Goal: Transaction & Acquisition: Book appointment/travel/reservation

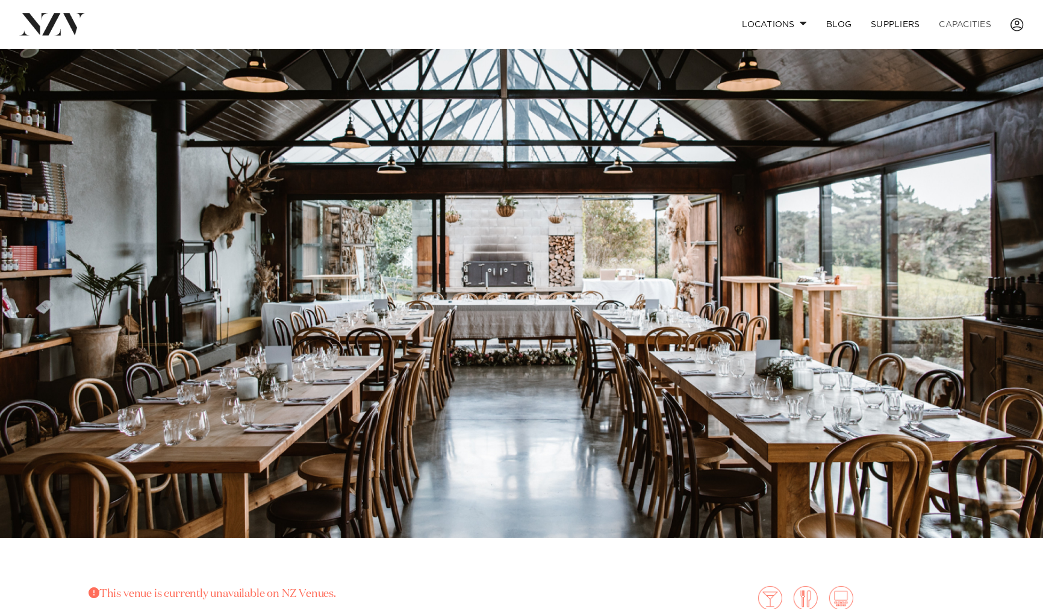
click at [965, 20] on link "Capacities" at bounding box center [966, 24] width 72 height 26
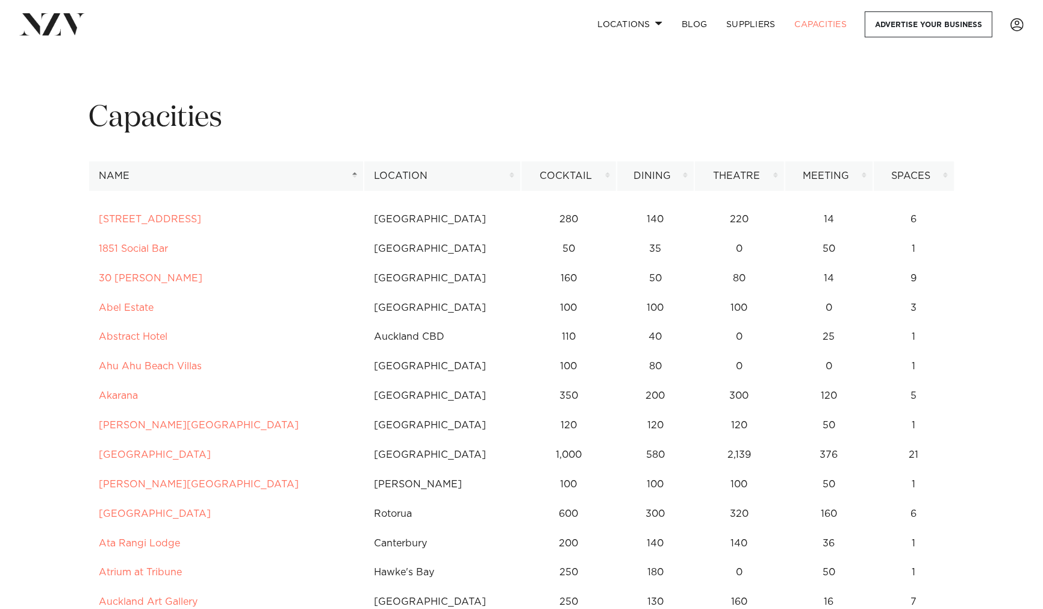
click at [471, 176] on th "Location" at bounding box center [442, 176] width 157 height 30
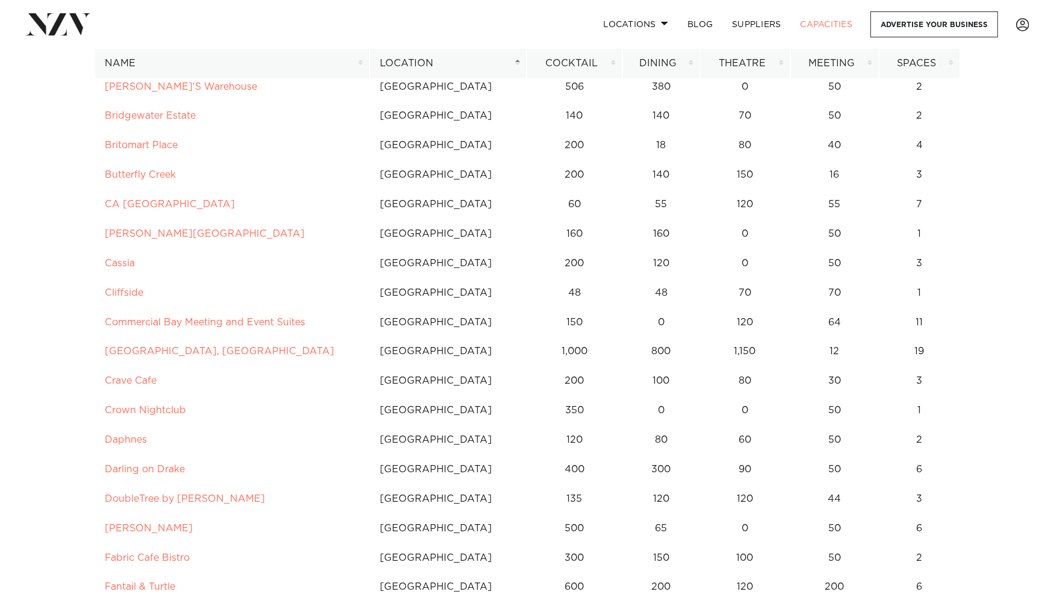
scroll to position [535, 0]
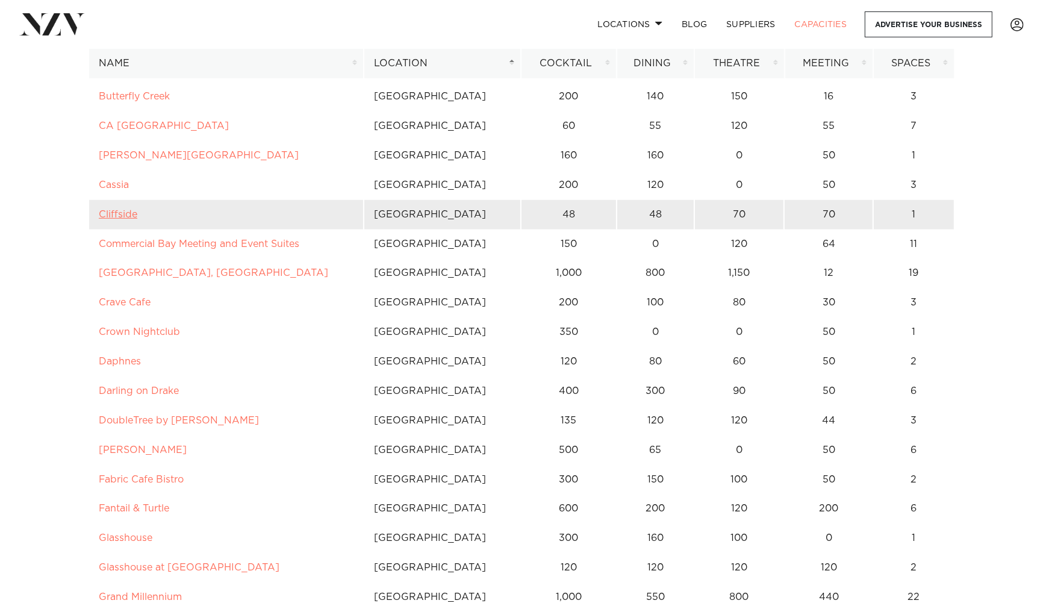
drag, startPoint x: 234, startPoint y: 214, endPoint x: 130, endPoint y: 213, distance: 103.6
click at [130, 213] on link "Cliffside" at bounding box center [118, 215] width 39 height 10
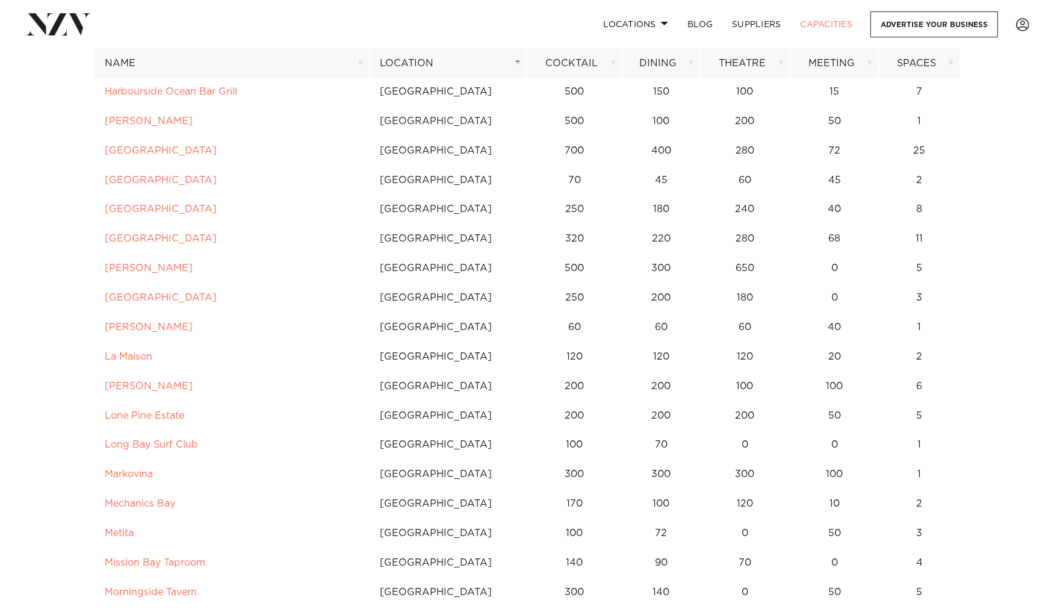
scroll to position [1070, 0]
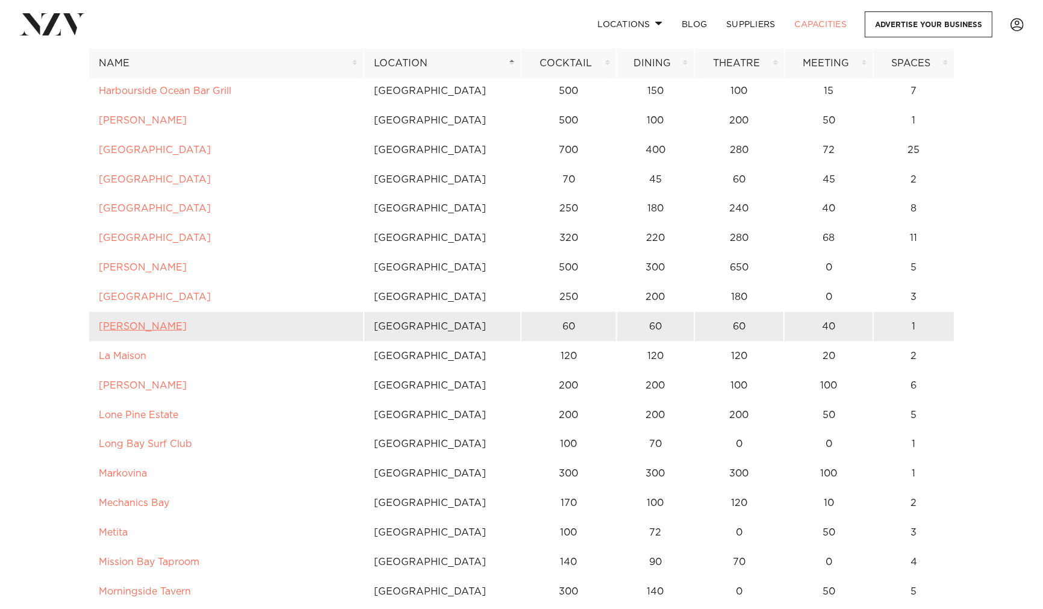
click at [148, 328] on link "Kula Muriwai" at bounding box center [143, 327] width 88 height 10
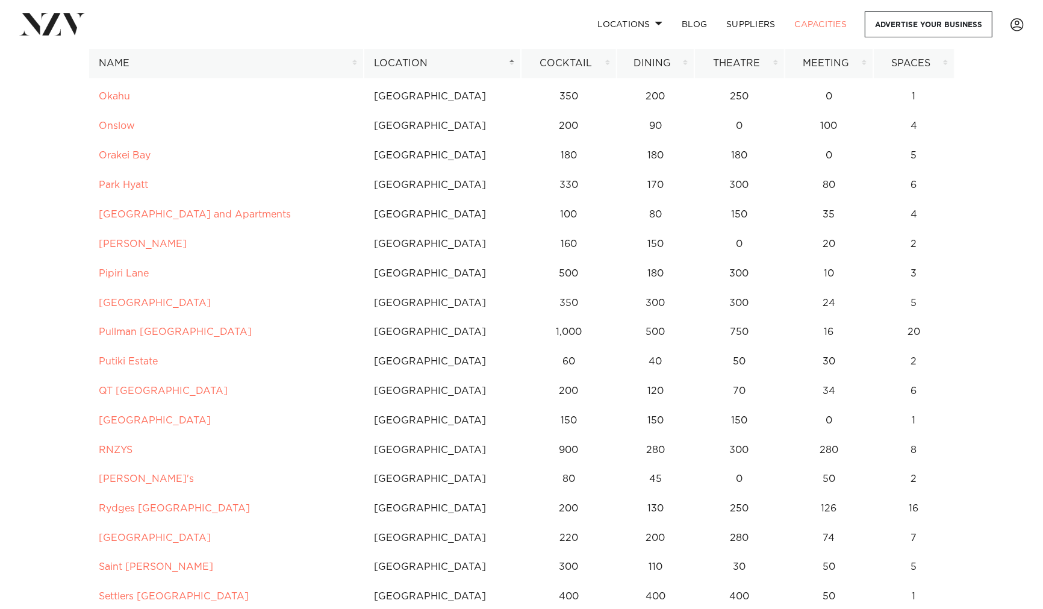
scroll to position [1940, 0]
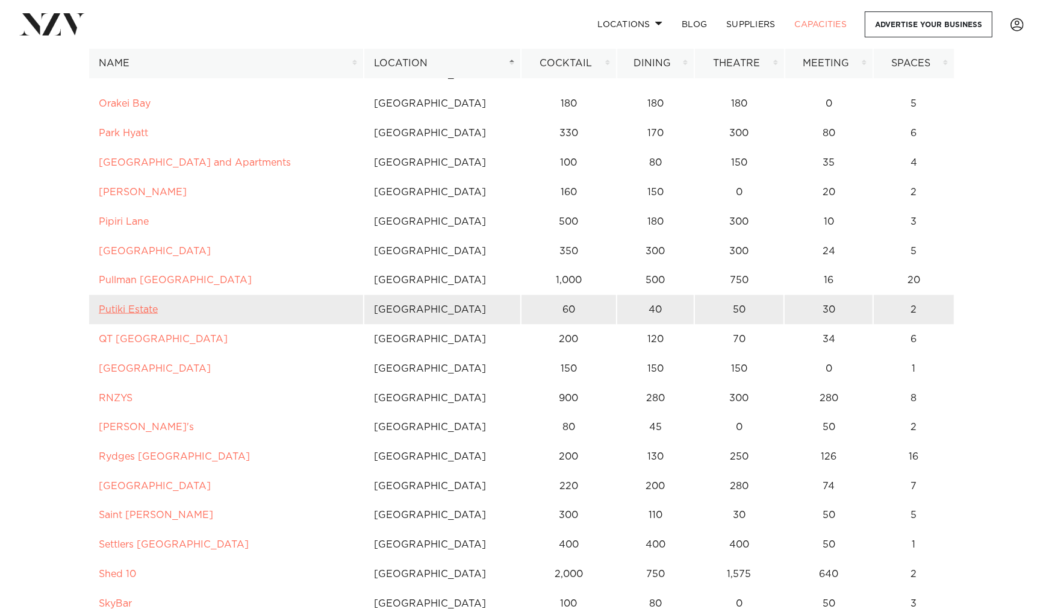
click at [139, 310] on link "Putiki Estate" at bounding box center [128, 310] width 59 height 10
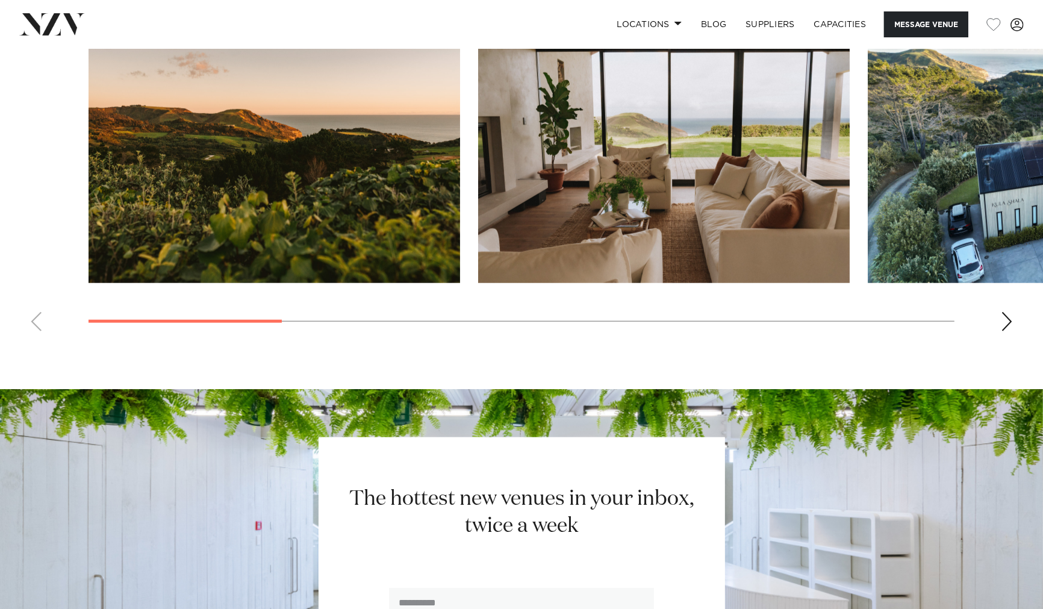
scroll to position [936, 0]
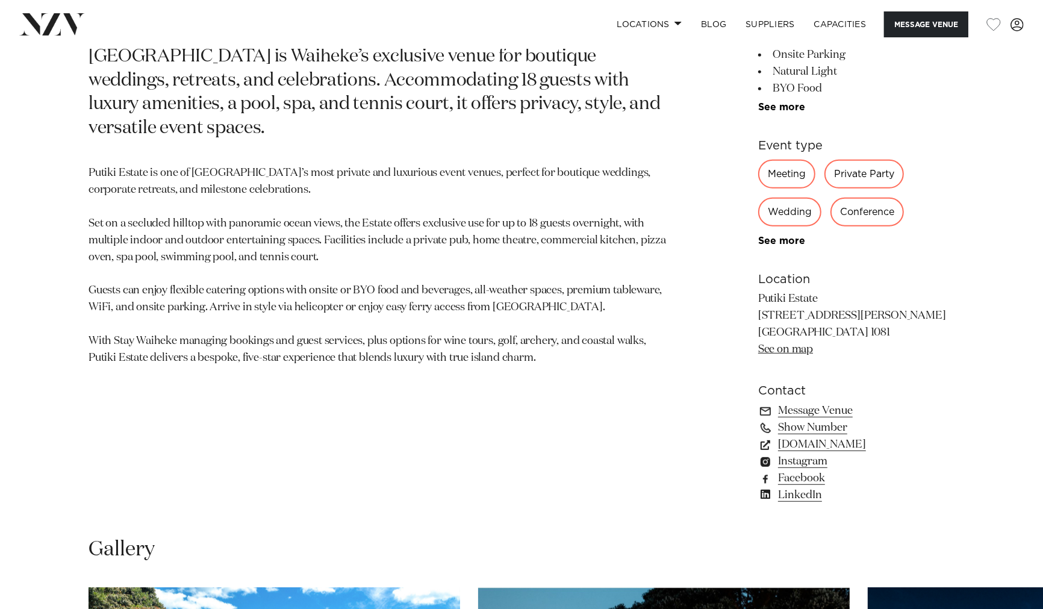
scroll to position [736, 0]
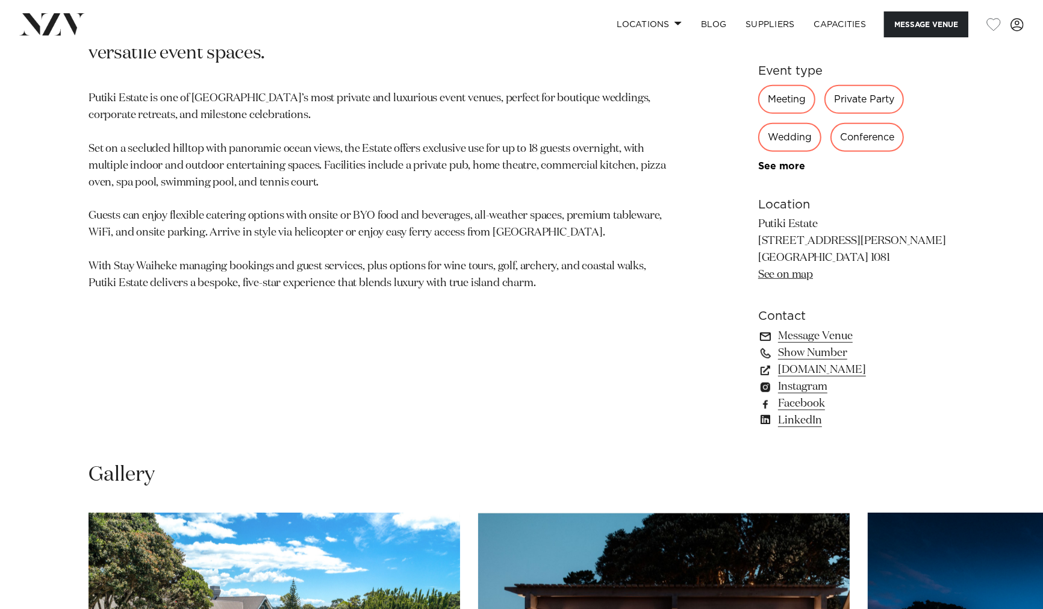
click at [821, 335] on link "Message Venue" at bounding box center [856, 336] width 196 height 17
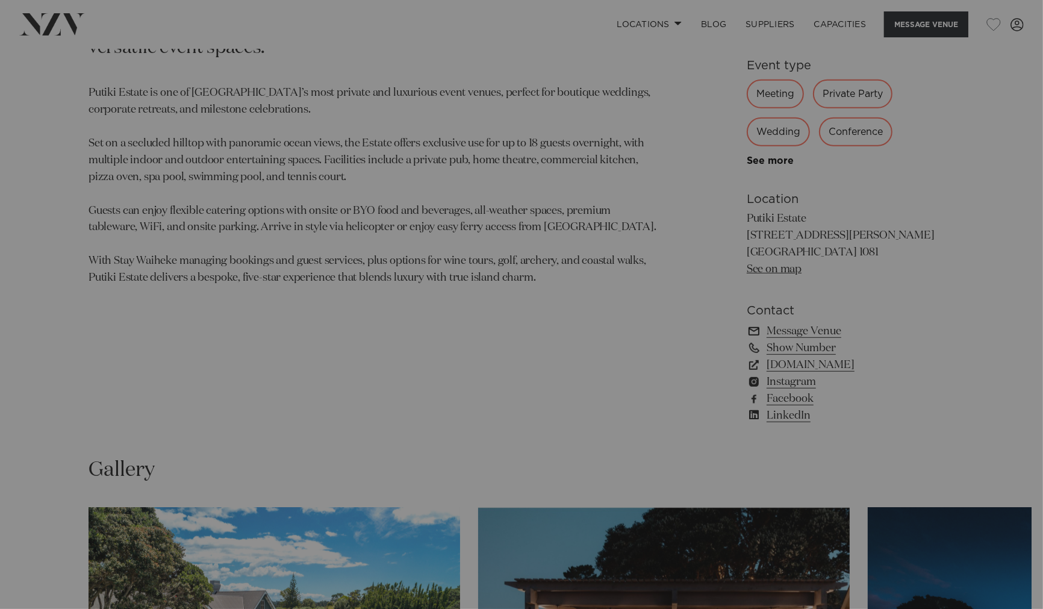
scroll to position [741, 0]
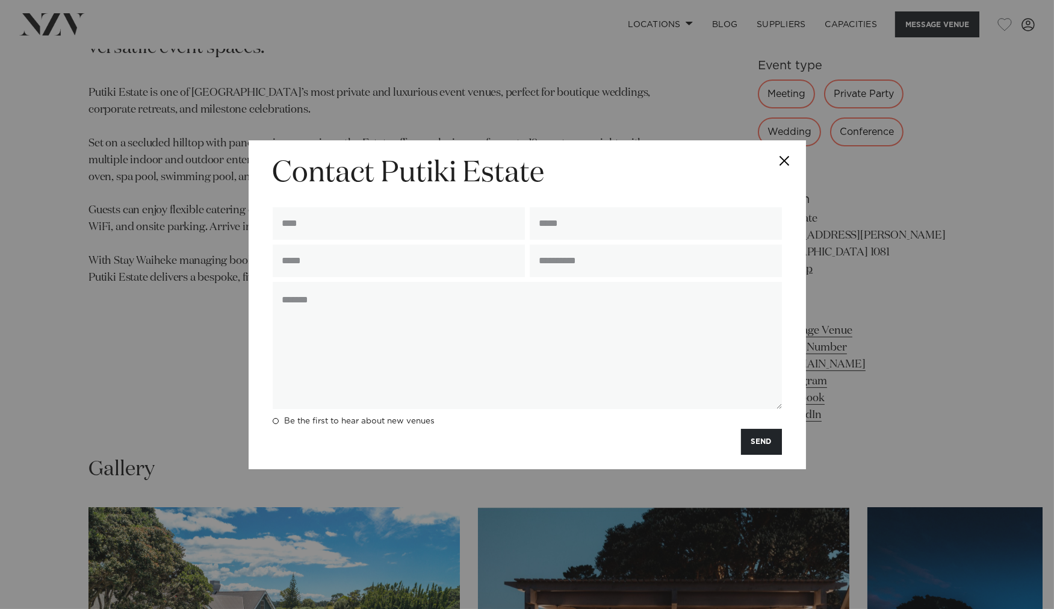
click at [786, 160] on button "Close" at bounding box center [785, 161] width 42 height 42
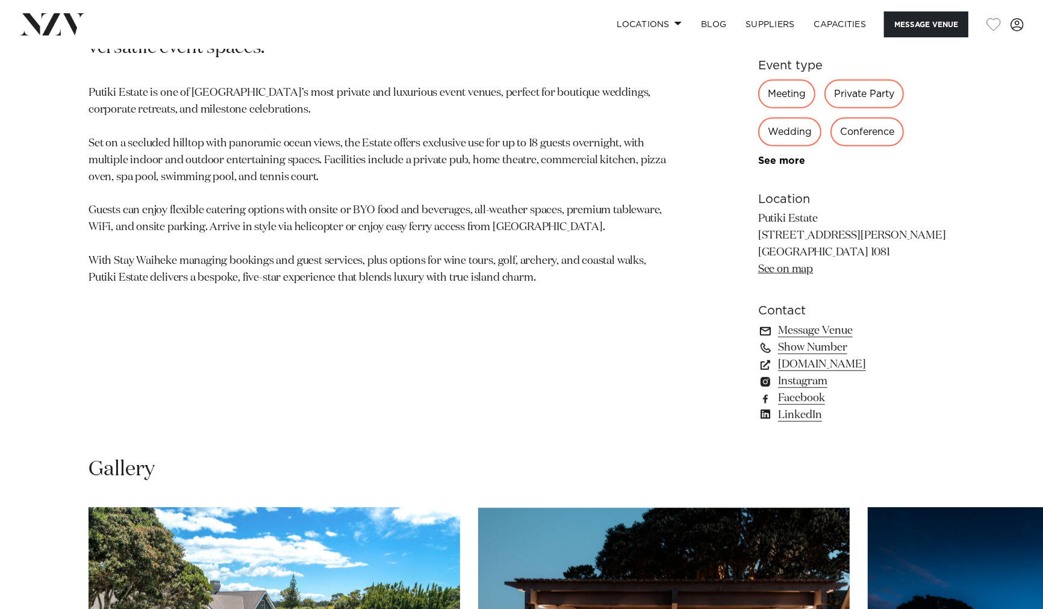
click at [833, 328] on link "Message Venue" at bounding box center [856, 330] width 196 height 17
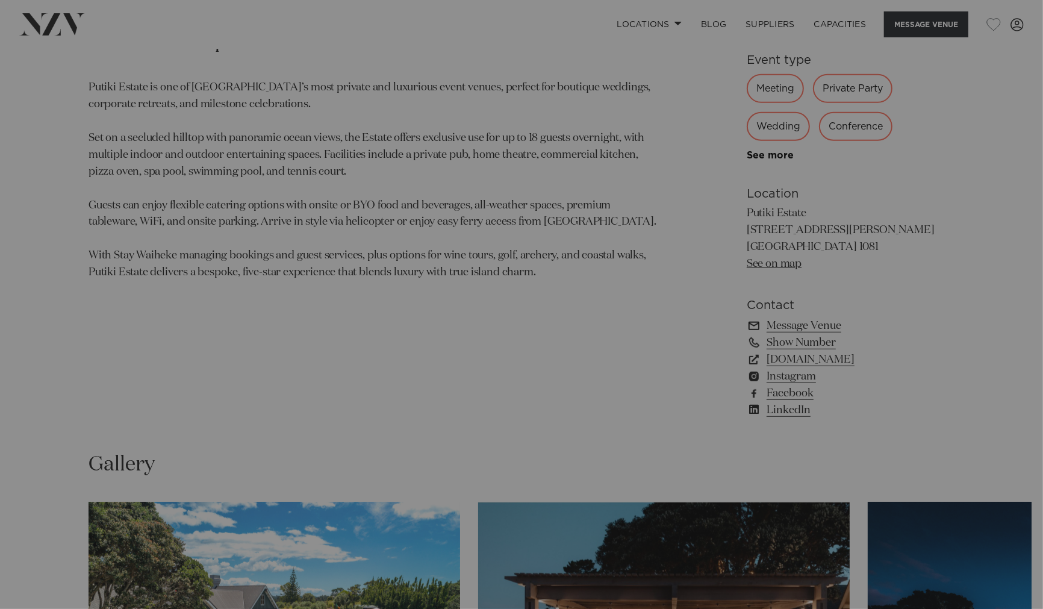
scroll to position [747, 0]
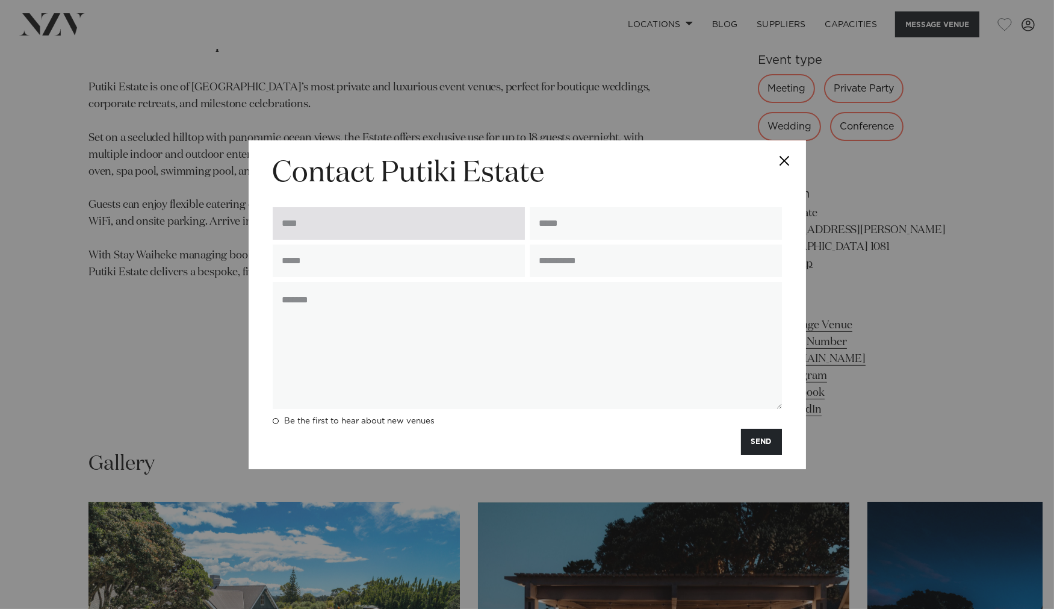
click at [506, 226] on input "text" at bounding box center [399, 223] width 252 height 33
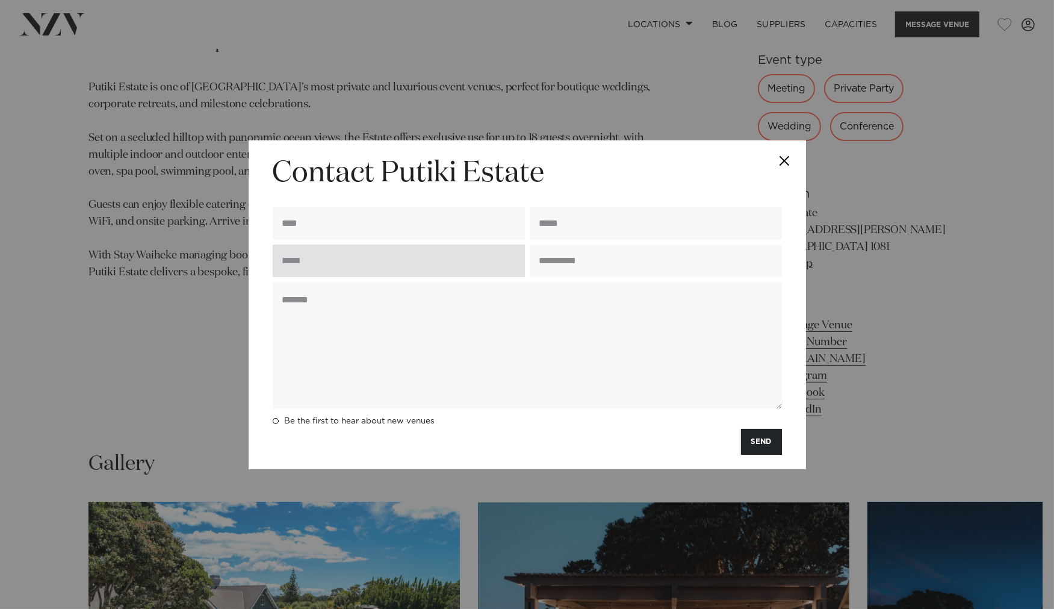
type input "**********"
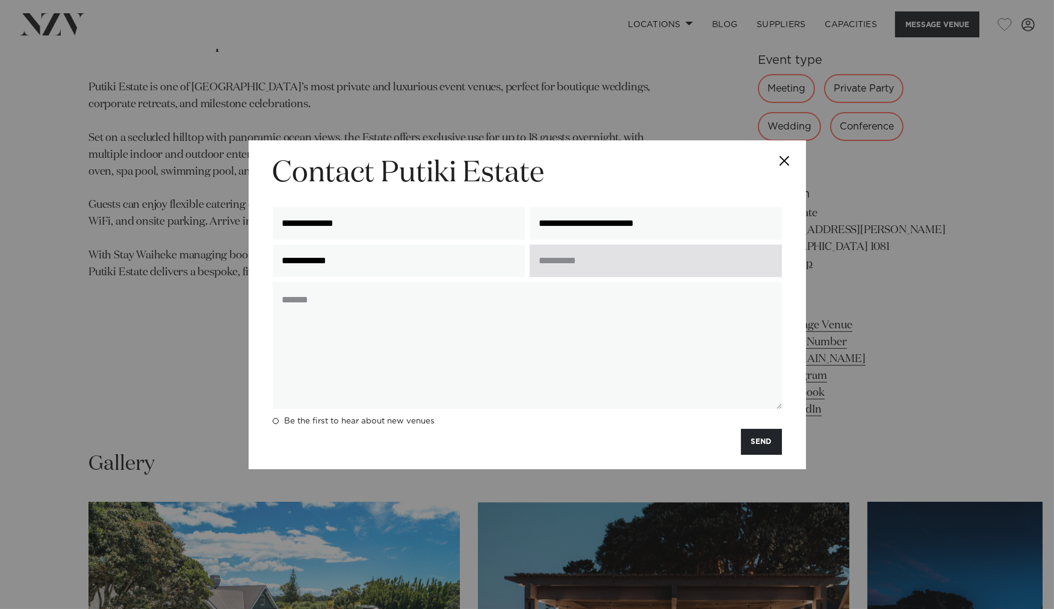
click at [589, 264] on input "text" at bounding box center [656, 260] width 252 height 33
type input "**********"
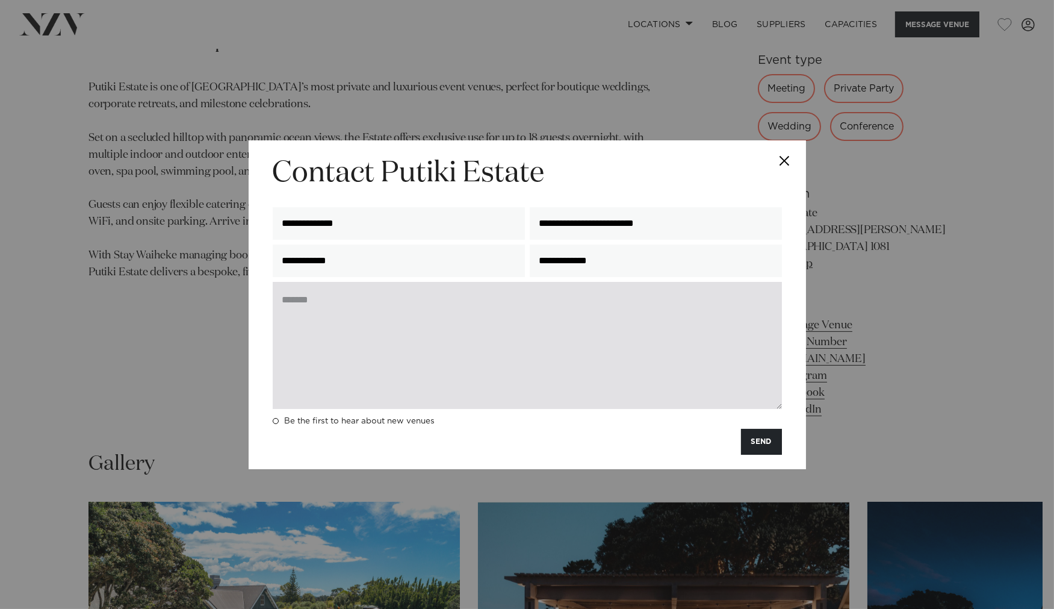
click at [438, 305] on textarea at bounding box center [527, 345] width 509 height 127
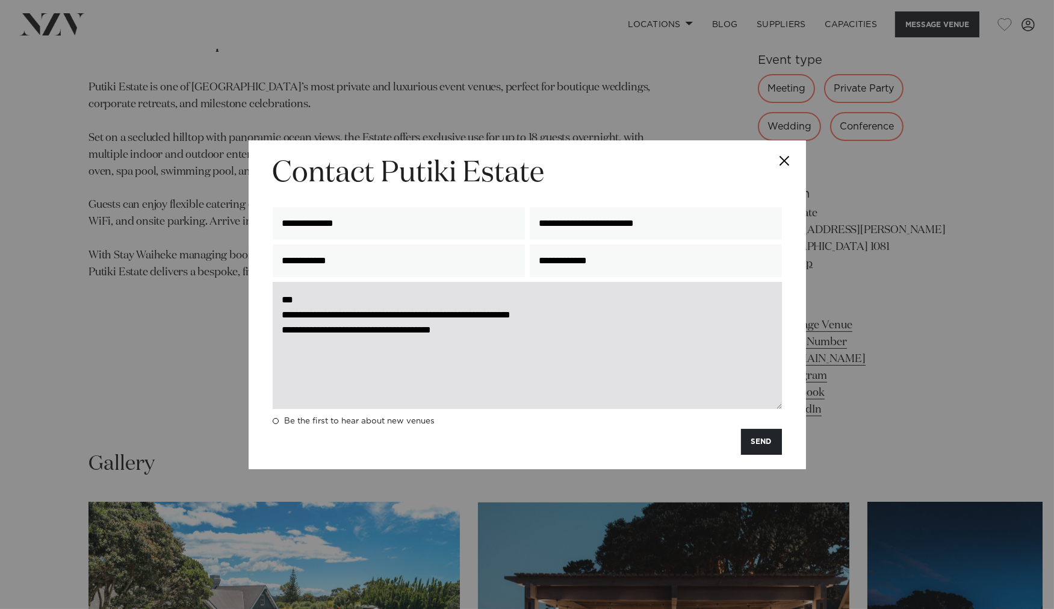
click at [346, 330] on textarea "**********" at bounding box center [527, 345] width 509 height 127
click at [495, 330] on textarea "**********" at bounding box center [527, 345] width 509 height 127
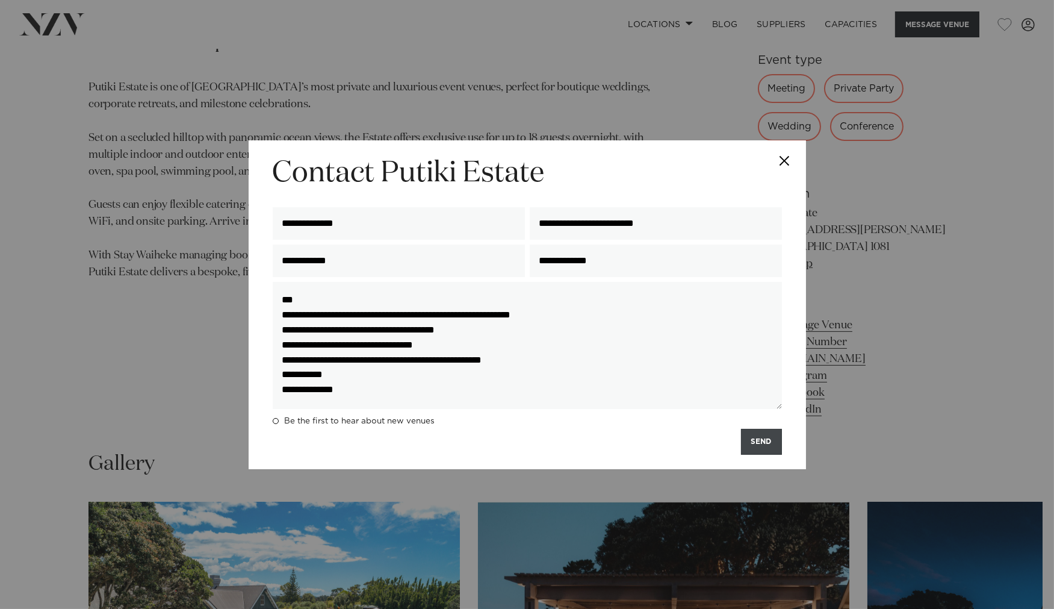
type textarea "**********"
click at [764, 443] on button "SEND" at bounding box center [761, 442] width 41 height 26
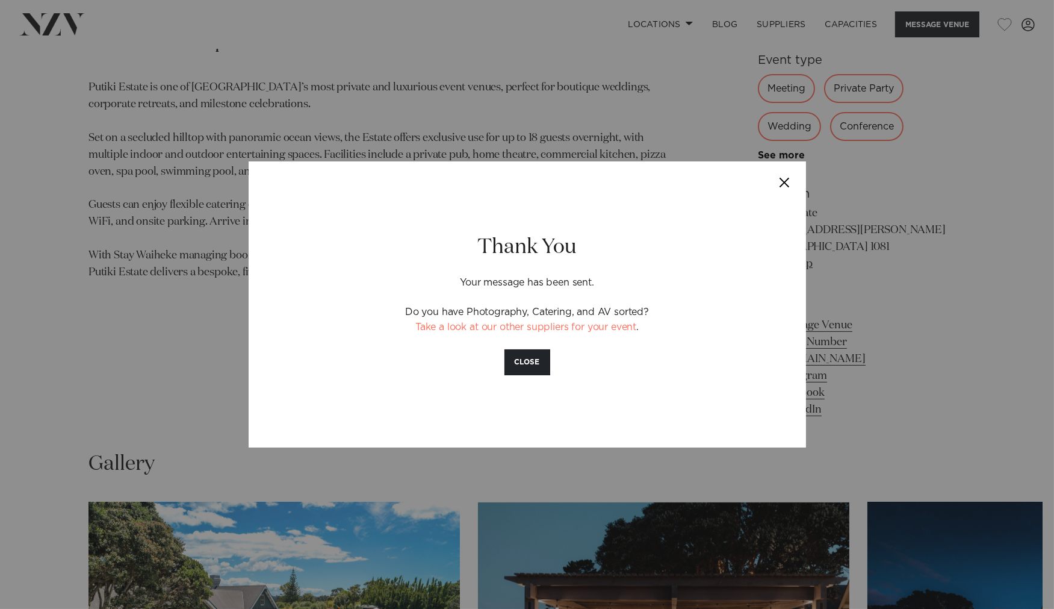
click at [789, 185] on button "Close" at bounding box center [785, 182] width 42 height 42
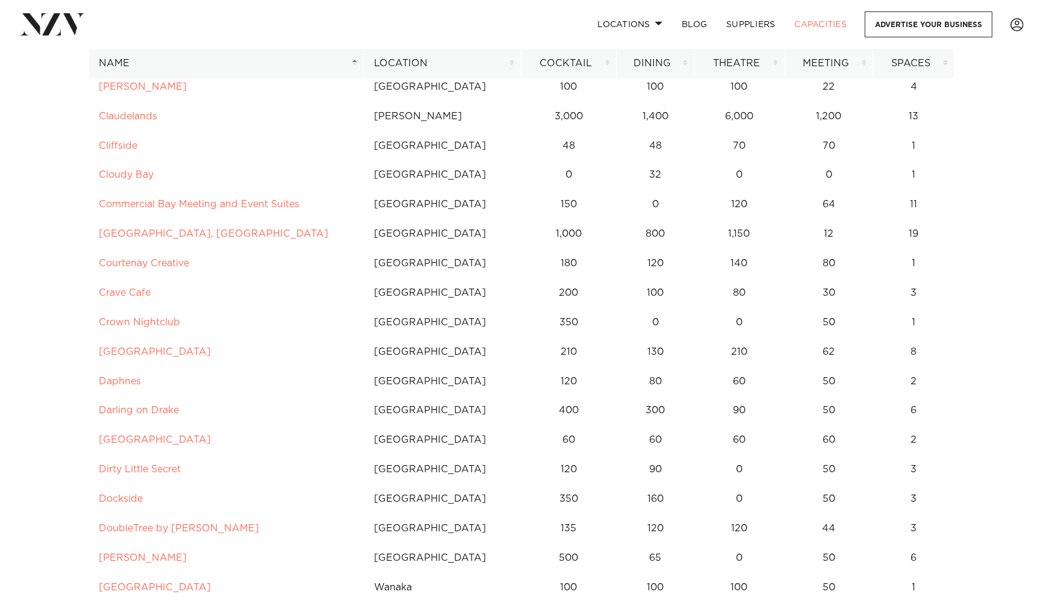
scroll to position [1405, 0]
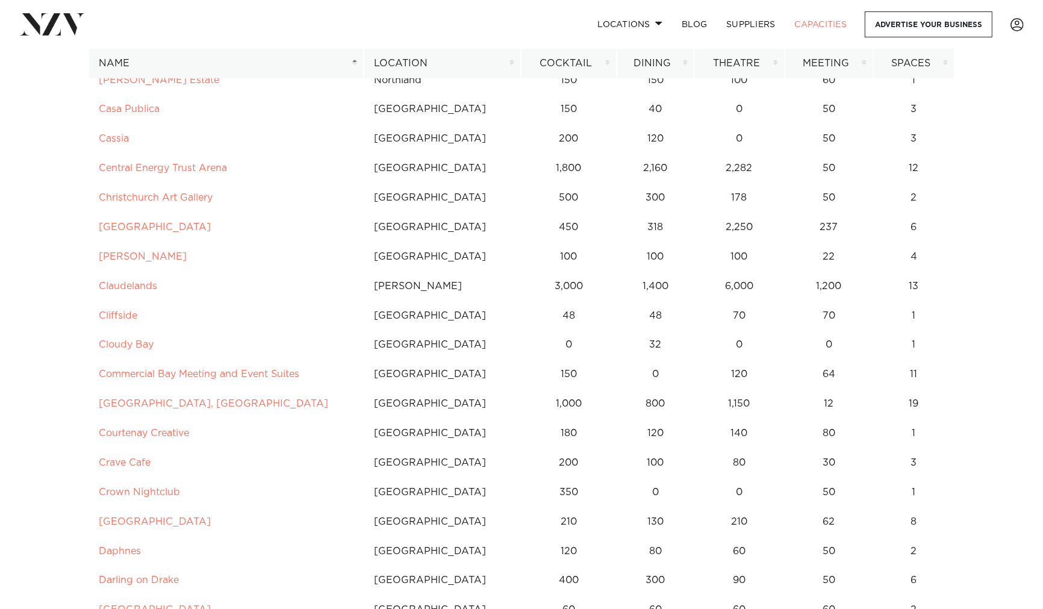
click at [429, 63] on th "Location" at bounding box center [442, 64] width 157 height 30
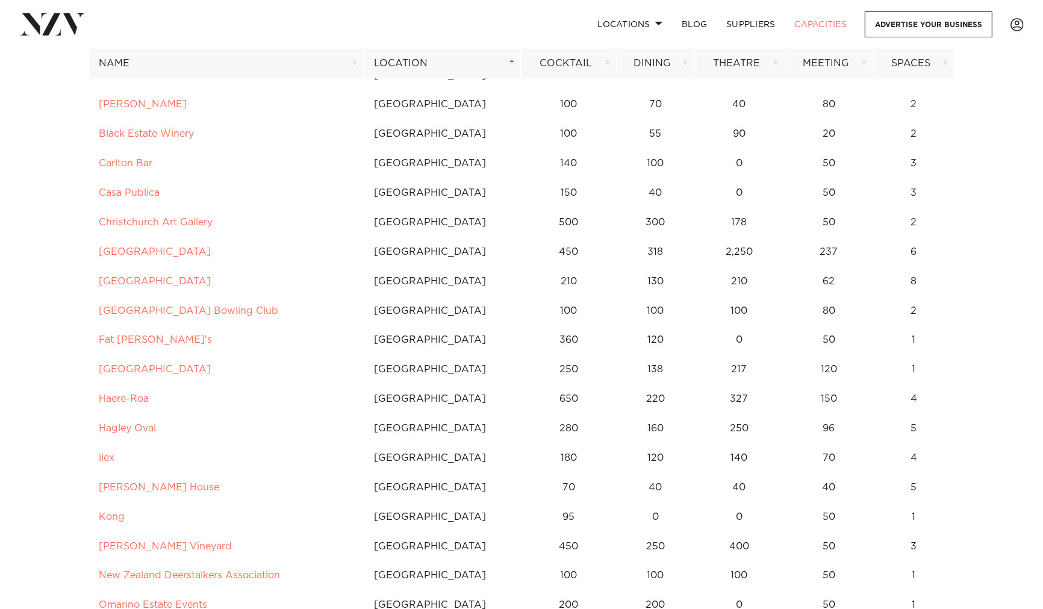
scroll to position [4282, 0]
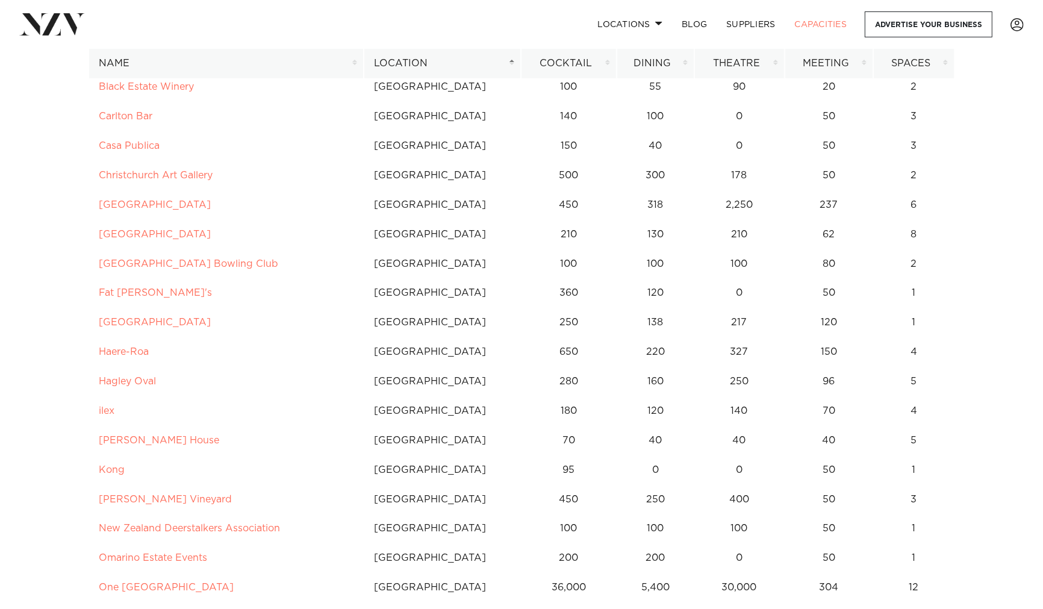
click at [601, 64] on th "Cocktail" at bounding box center [569, 64] width 96 height 30
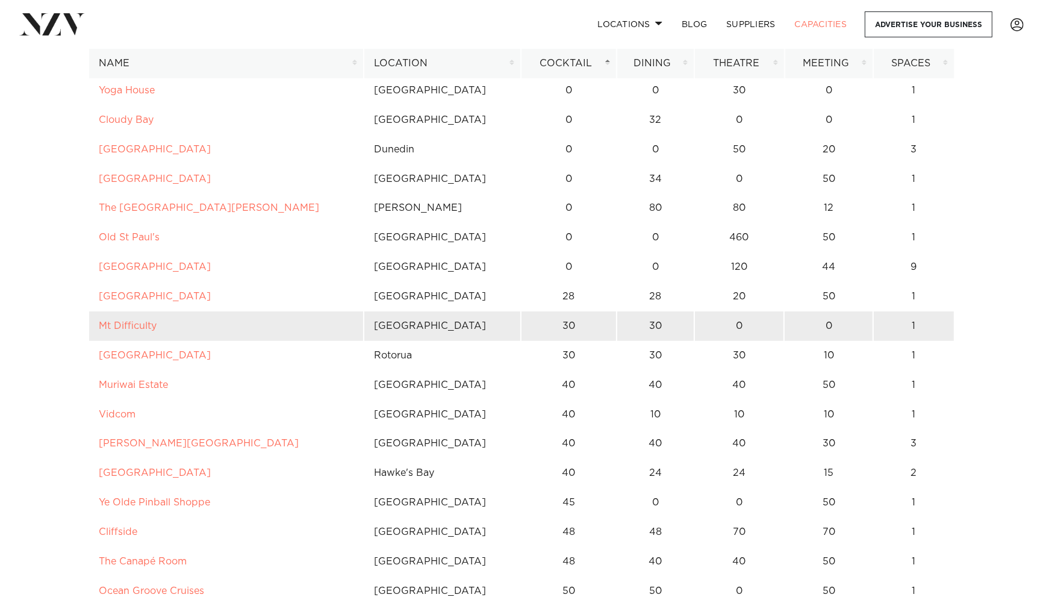
scroll to position [201, 0]
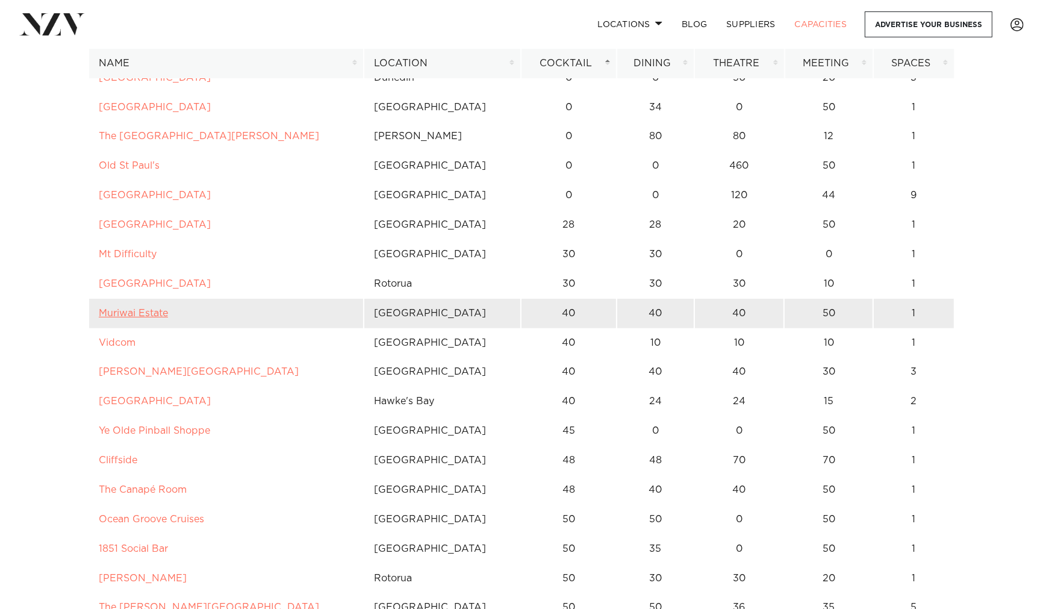
click at [137, 314] on link "Muriwai Estate" at bounding box center [133, 313] width 69 height 10
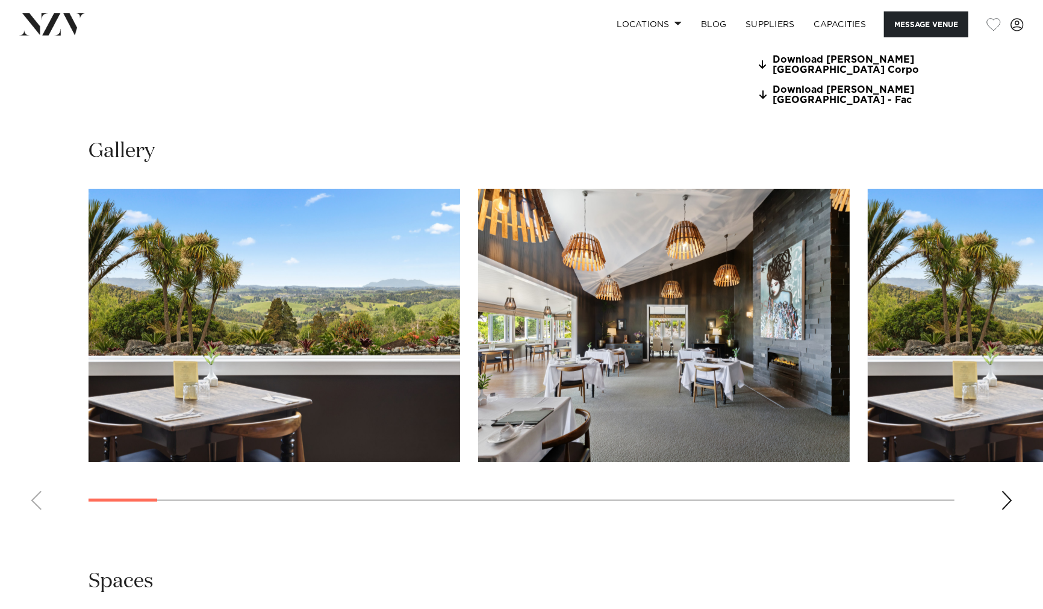
scroll to position [1137, 0]
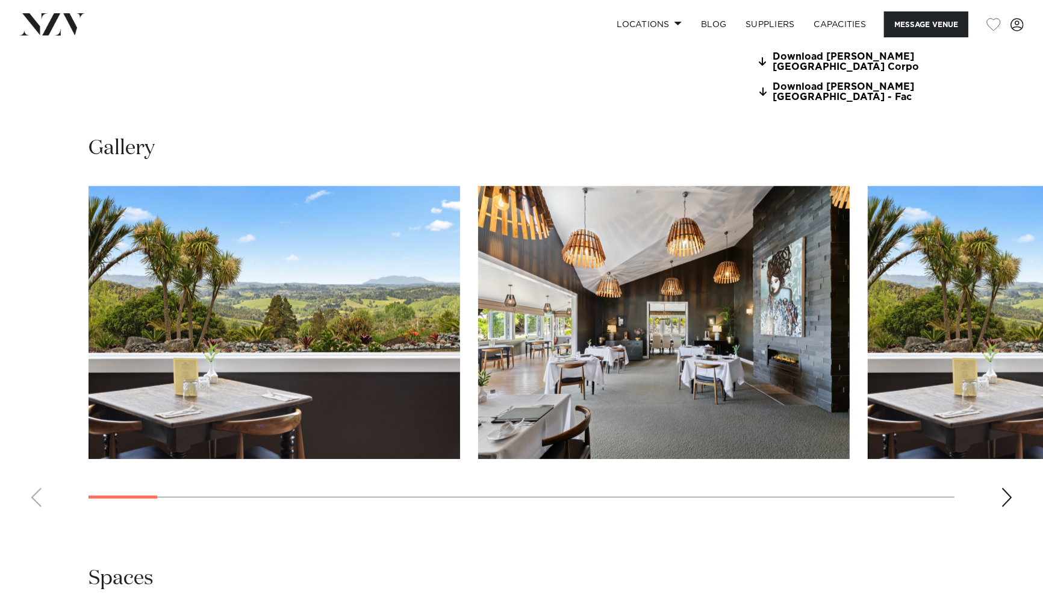
click at [1007, 494] on div "Next slide" at bounding box center [1007, 497] width 12 height 19
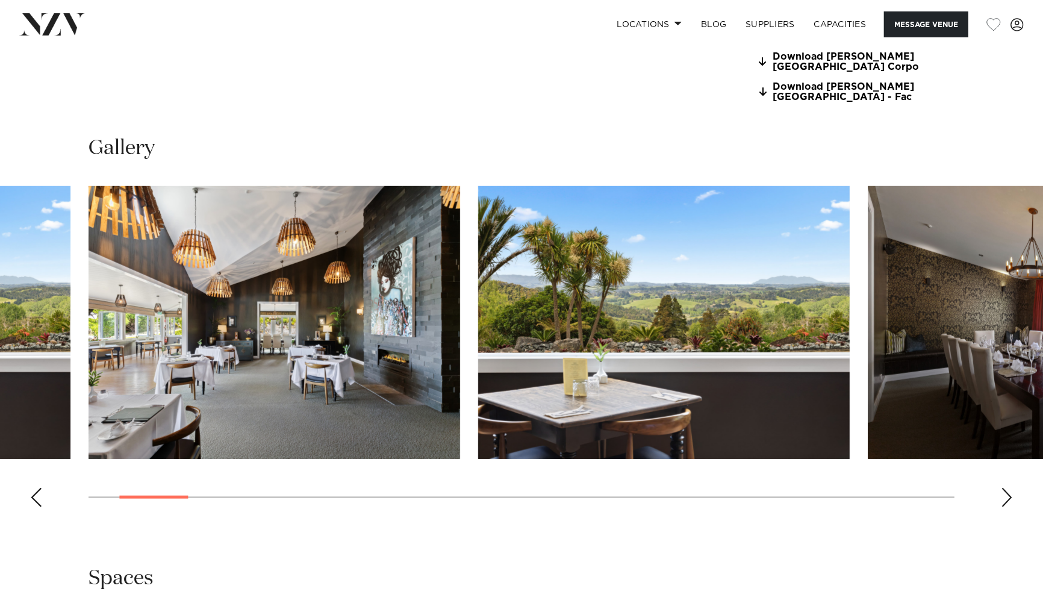
click at [1007, 494] on div "Next slide" at bounding box center [1007, 497] width 12 height 19
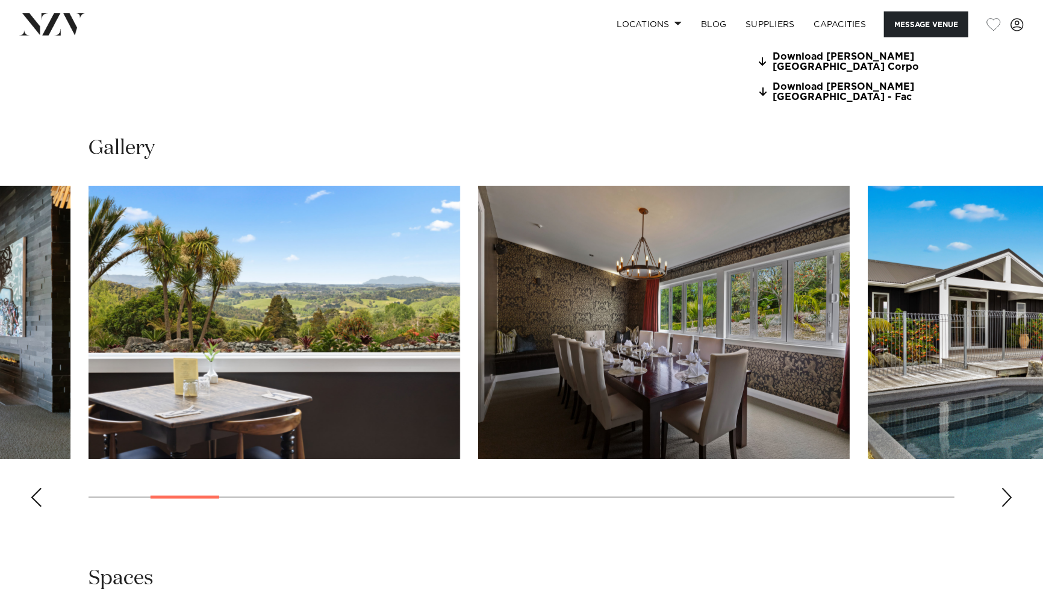
click at [1007, 494] on div "Next slide" at bounding box center [1007, 497] width 12 height 19
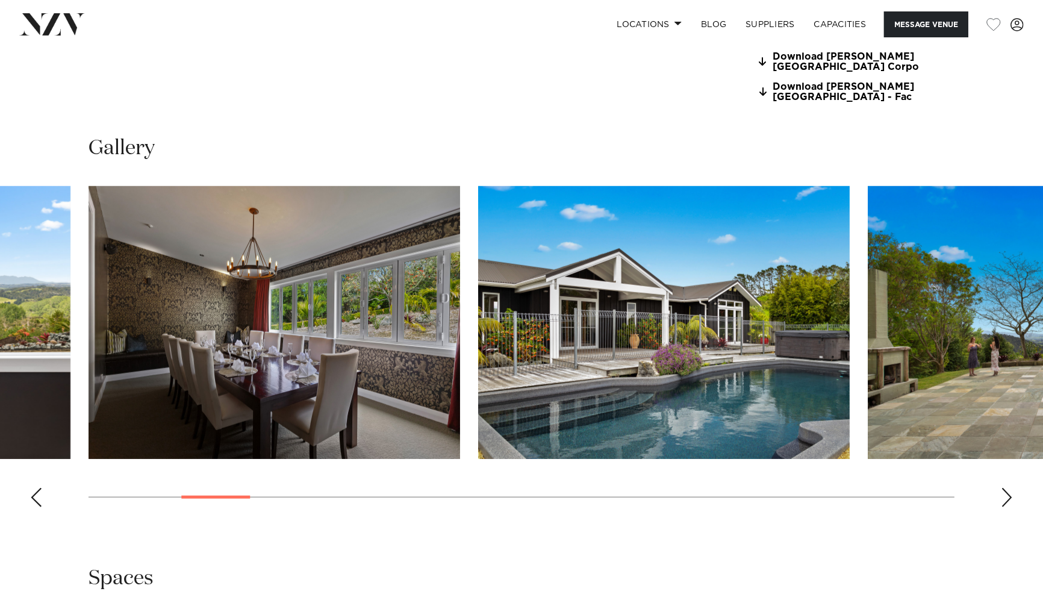
click at [1007, 494] on div "Next slide" at bounding box center [1007, 497] width 12 height 19
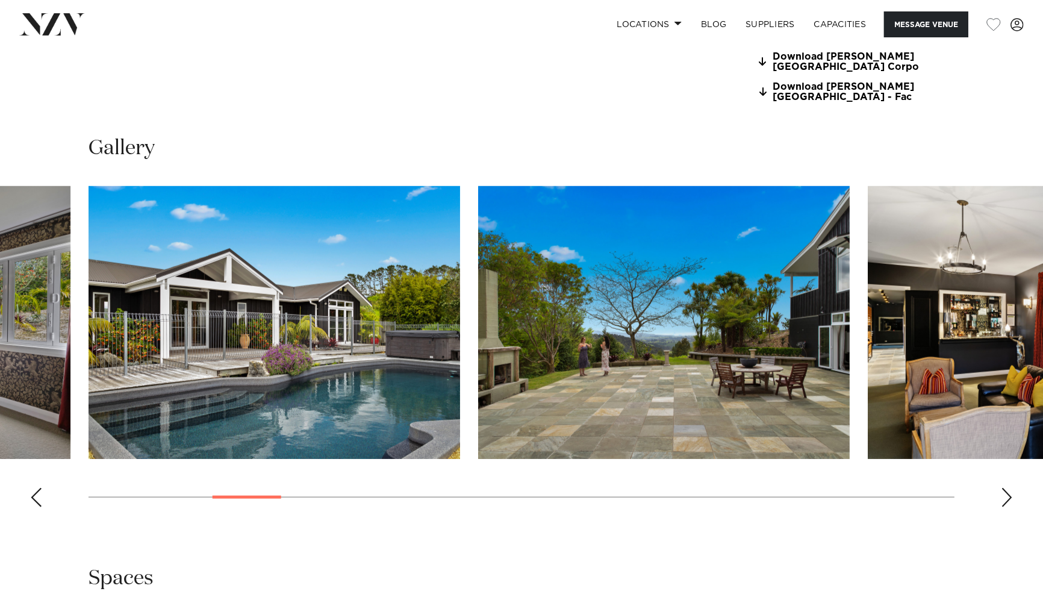
click at [1007, 494] on div "Next slide" at bounding box center [1007, 497] width 12 height 19
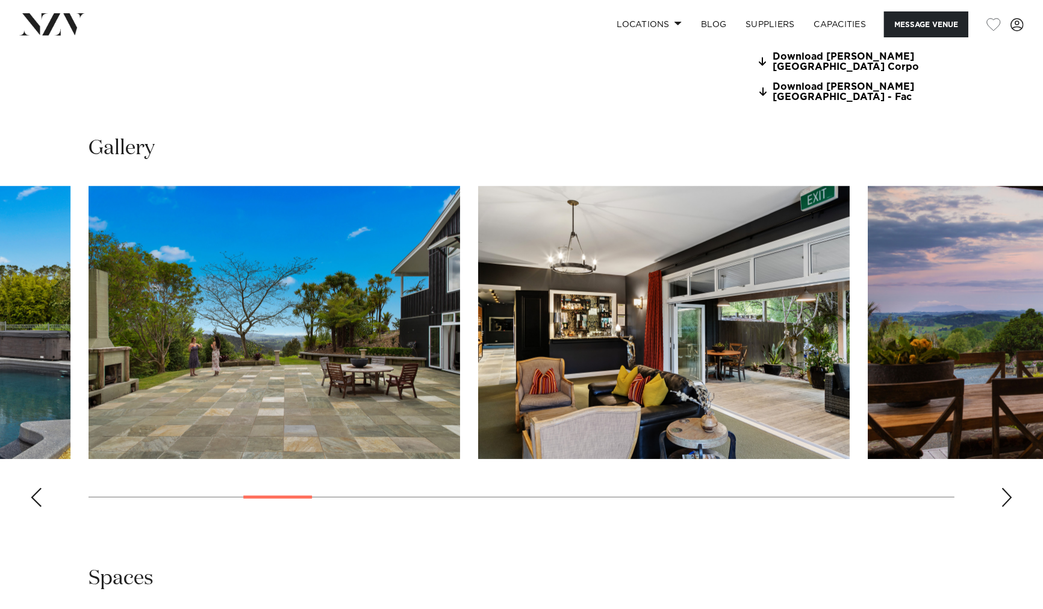
click at [1007, 494] on div "Next slide" at bounding box center [1007, 497] width 12 height 19
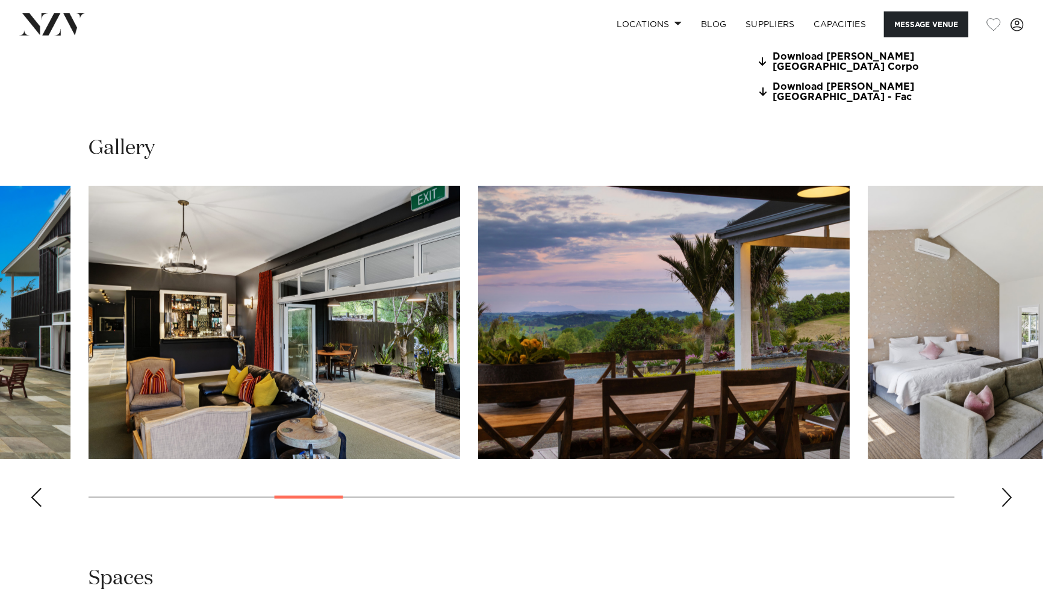
click at [1007, 494] on div "Next slide" at bounding box center [1007, 497] width 12 height 19
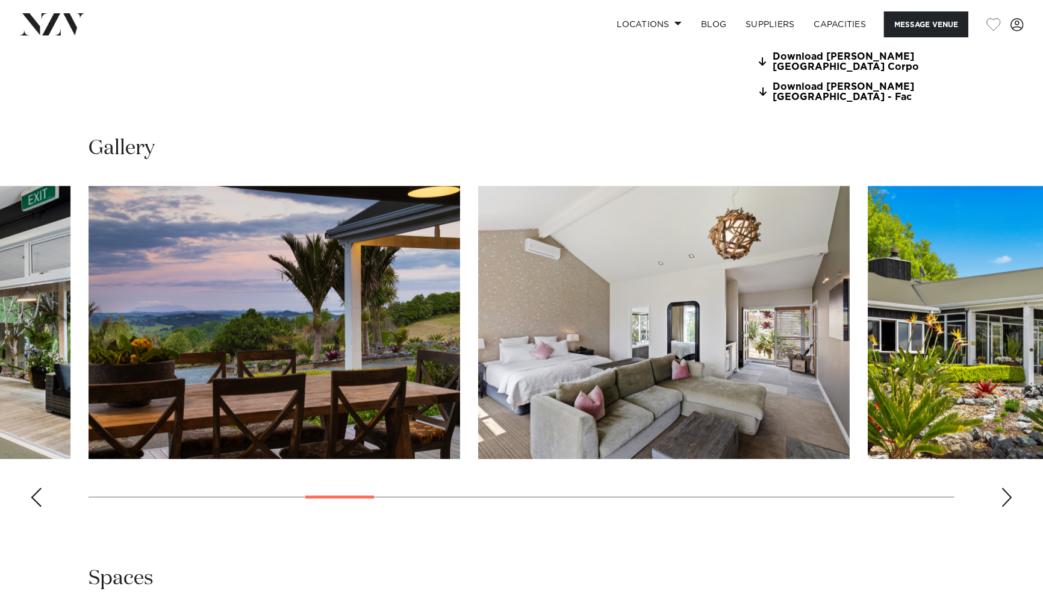
click at [1006, 494] on div "Next slide" at bounding box center [1007, 497] width 12 height 19
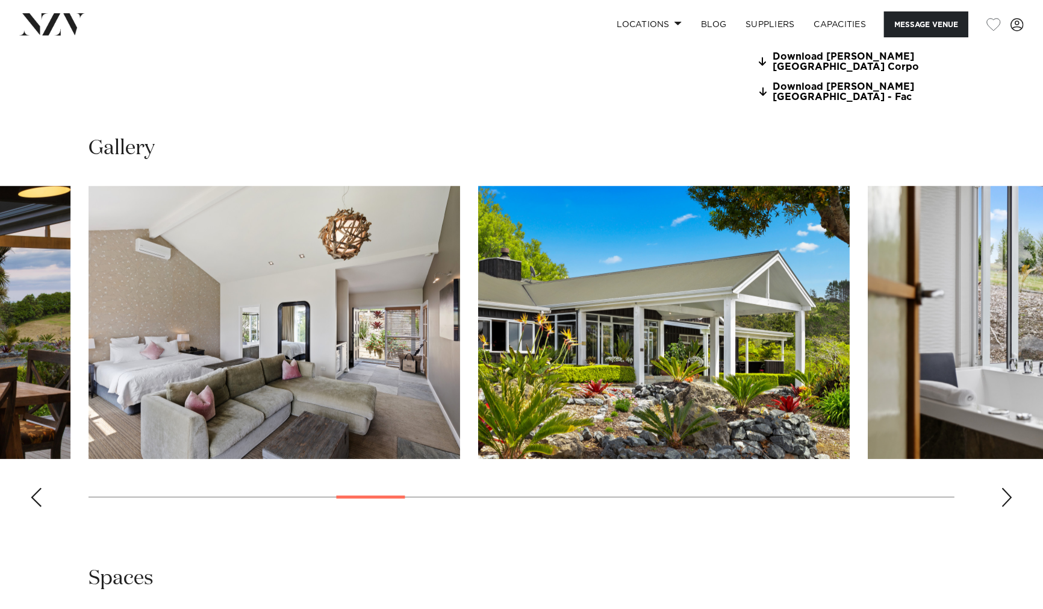
click at [1006, 494] on div "Next slide" at bounding box center [1007, 497] width 12 height 19
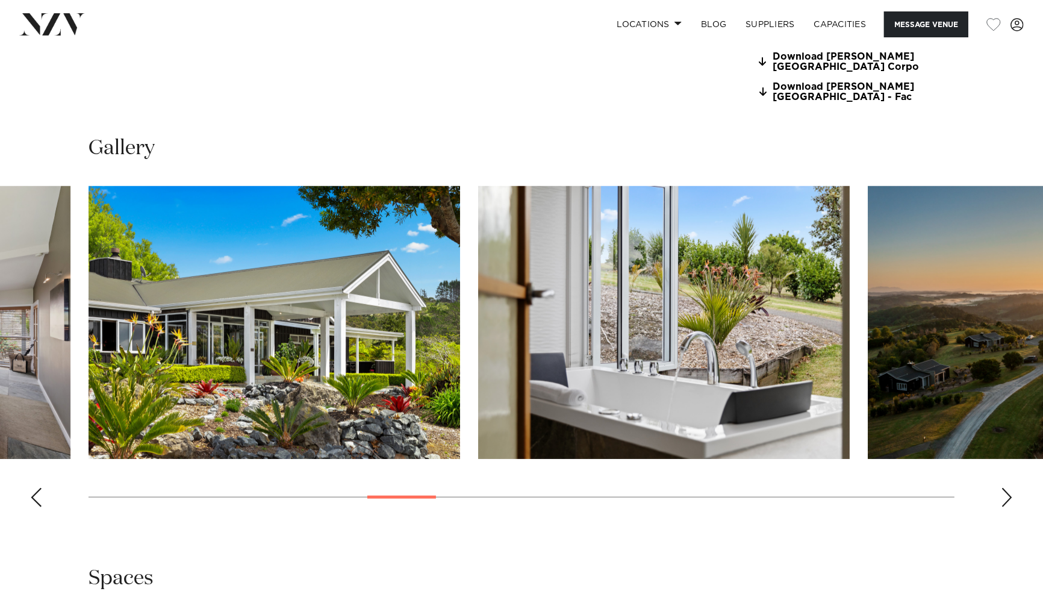
click at [1006, 494] on div "Next slide" at bounding box center [1007, 497] width 12 height 19
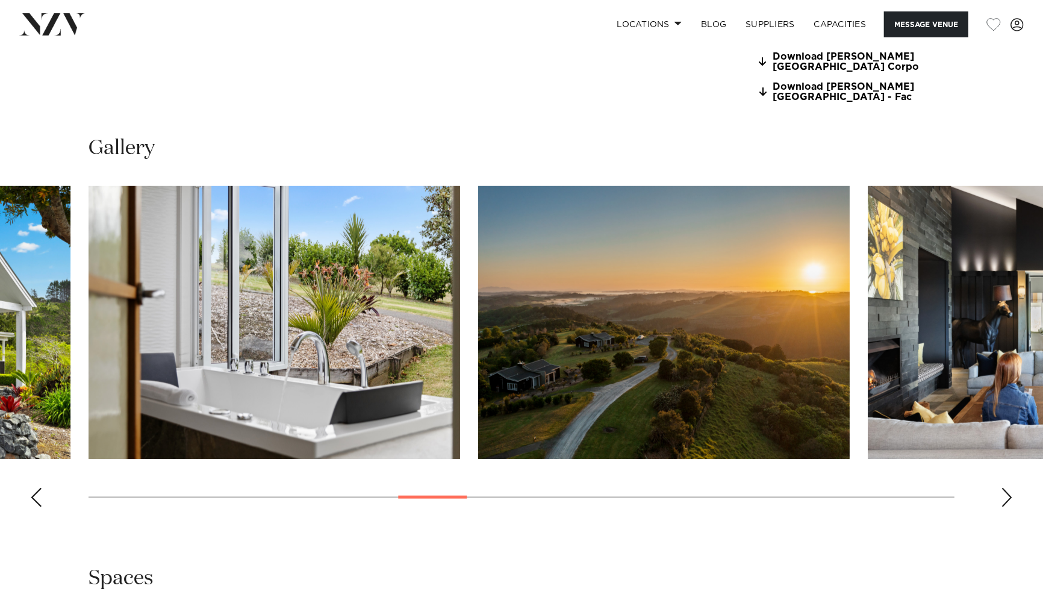
click at [1006, 494] on div "Next slide" at bounding box center [1007, 497] width 12 height 19
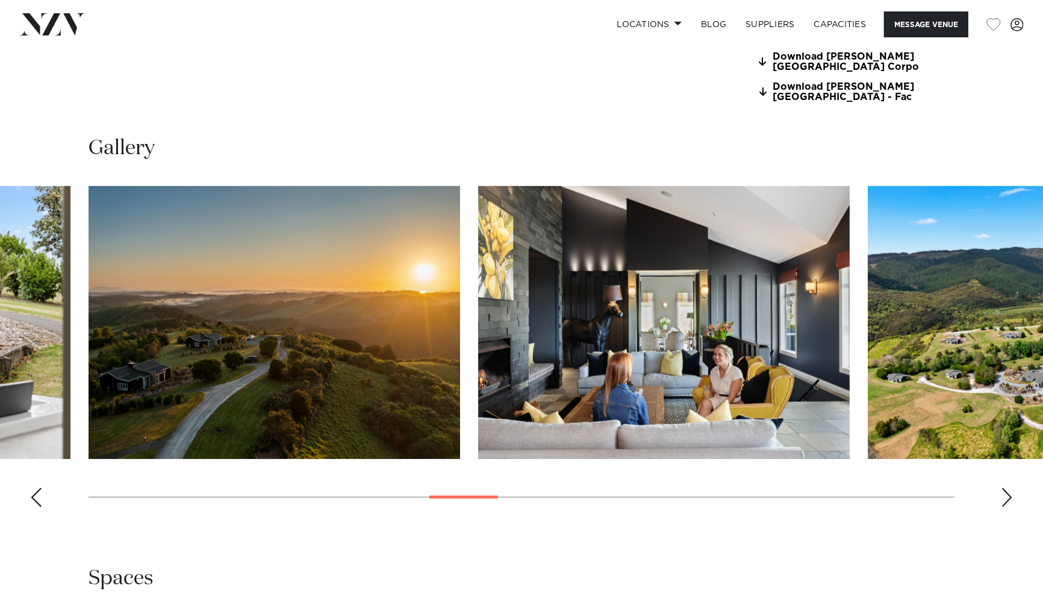
click at [1006, 494] on div "Next slide" at bounding box center [1007, 497] width 12 height 19
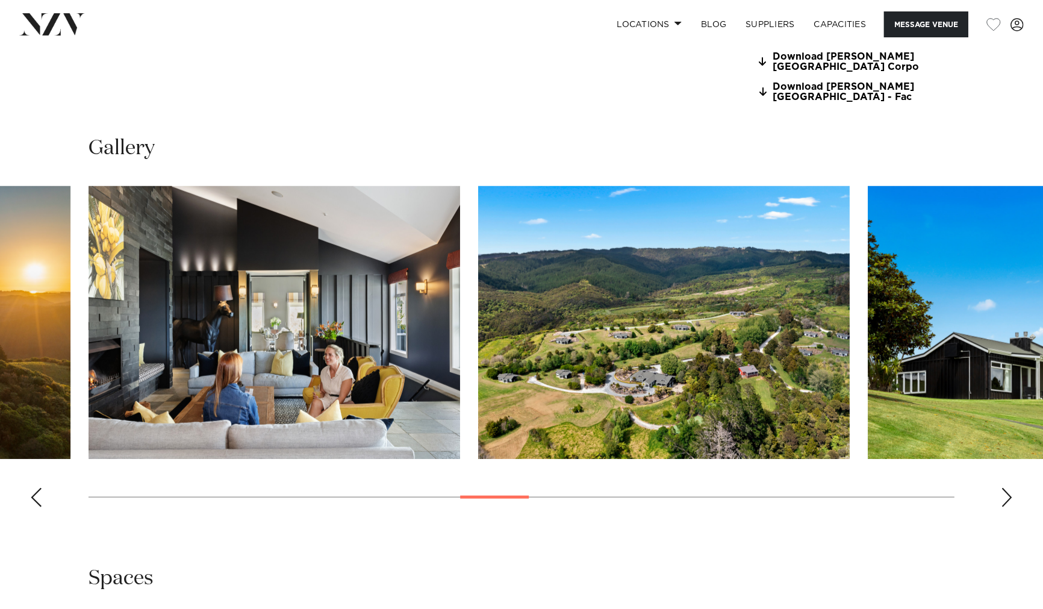
click at [1001, 494] on div "Next slide" at bounding box center [1007, 497] width 12 height 19
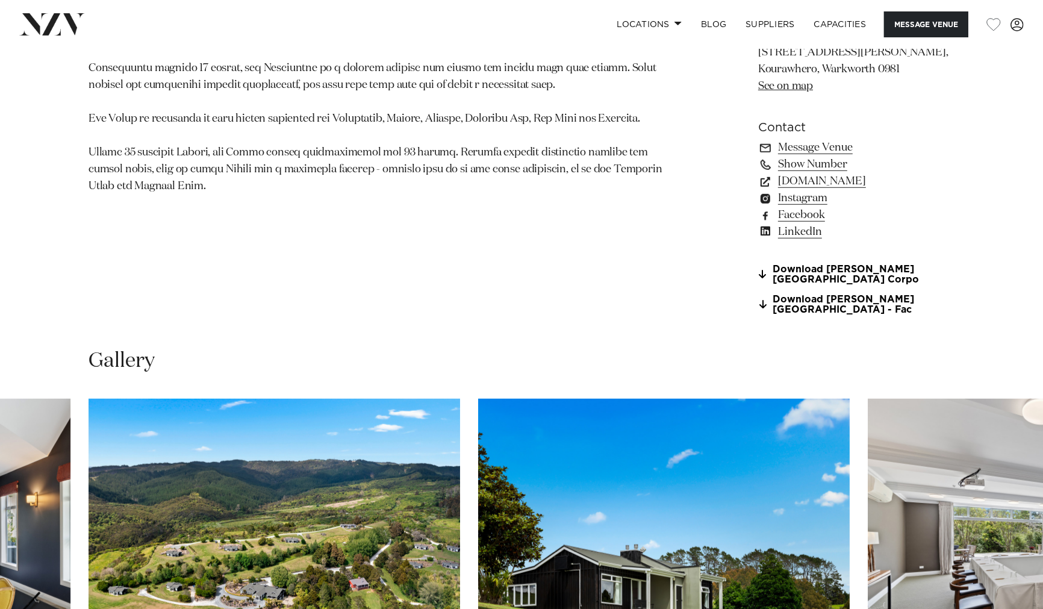
scroll to position [803, 0]
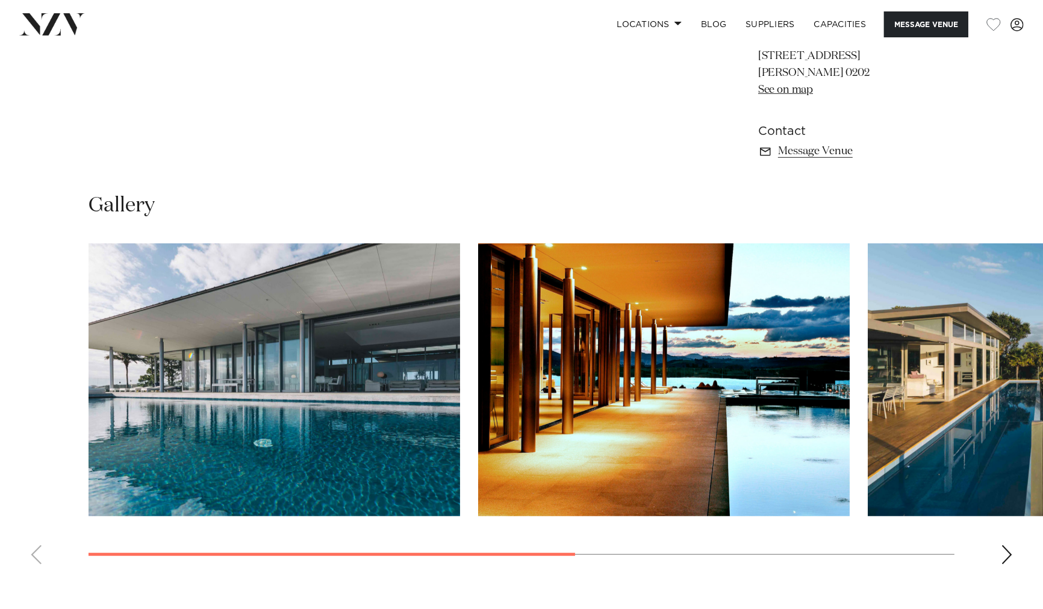
scroll to position [521, 0]
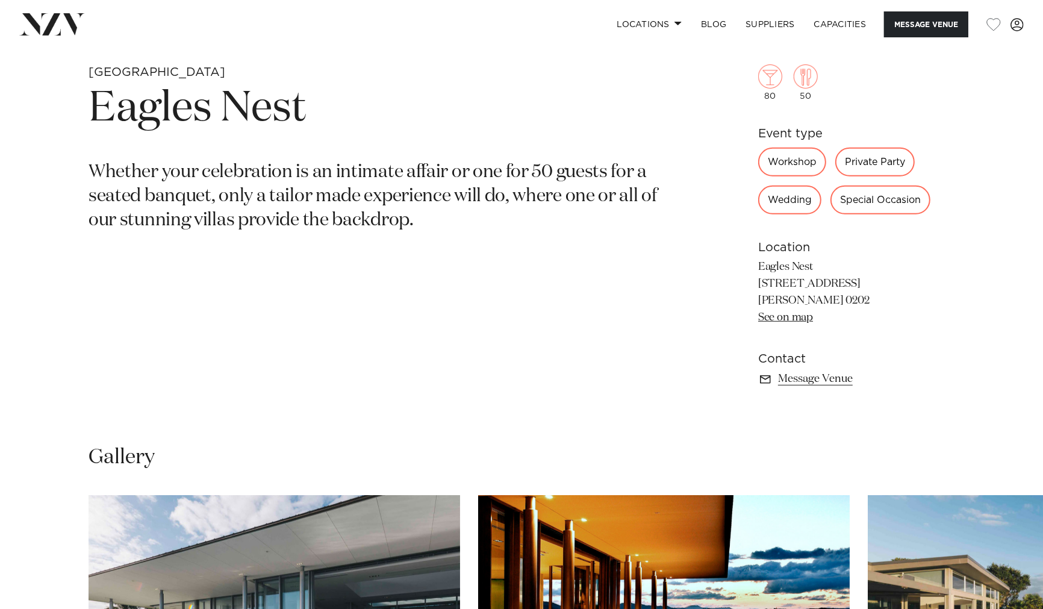
click at [136, 339] on section "Bay of Islands [GEOGRAPHIC_DATA] Whether your celebration is an intimate affair…" at bounding box center [381, 245] width 584 height 362
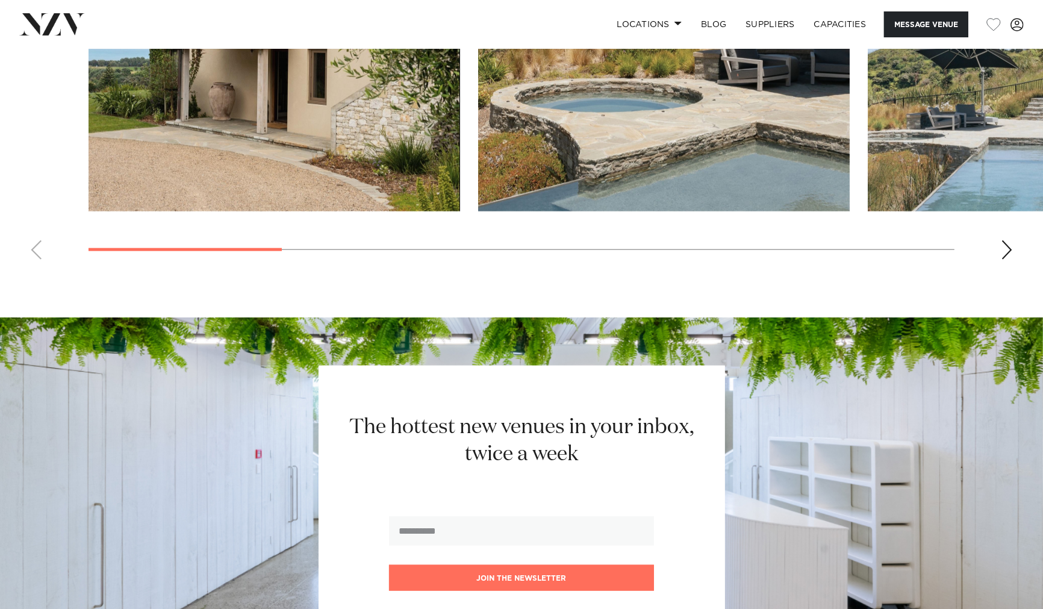
scroll to position [1070, 0]
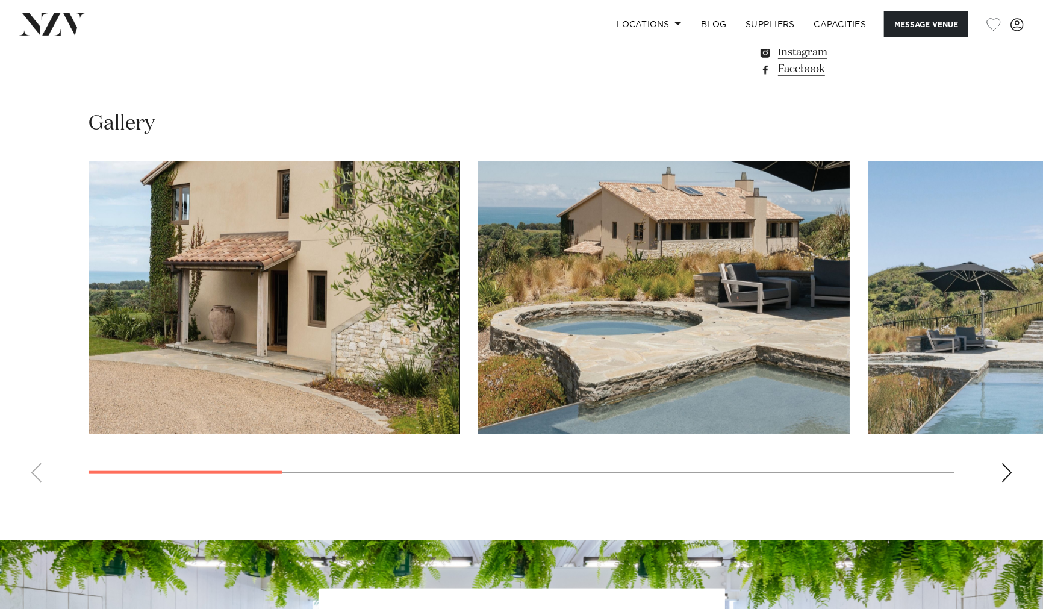
click at [1004, 476] on div "Next slide" at bounding box center [1007, 472] width 12 height 19
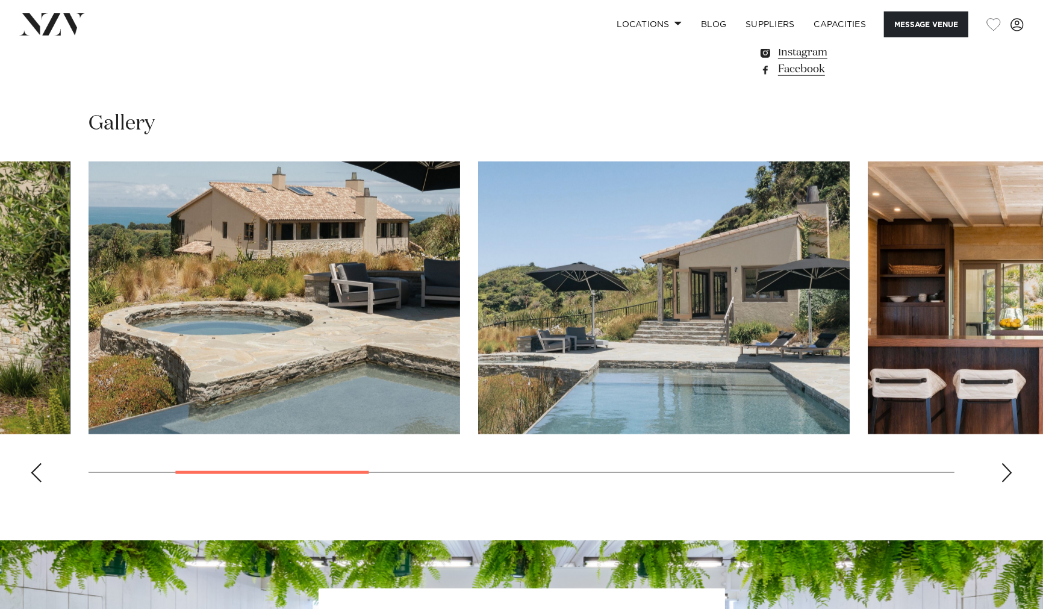
click at [1006, 468] on div "Next slide" at bounding box center [1007, 472] width 12 height 19
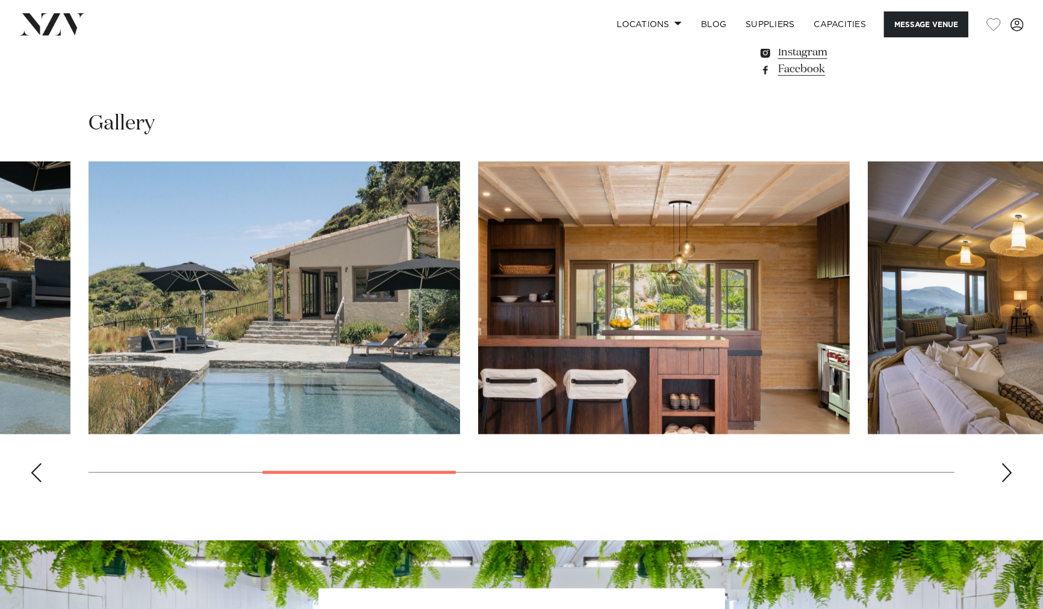
click at [1006, 468] on div "Next slide" at bounding box center [1007, 472] width 12 height 19
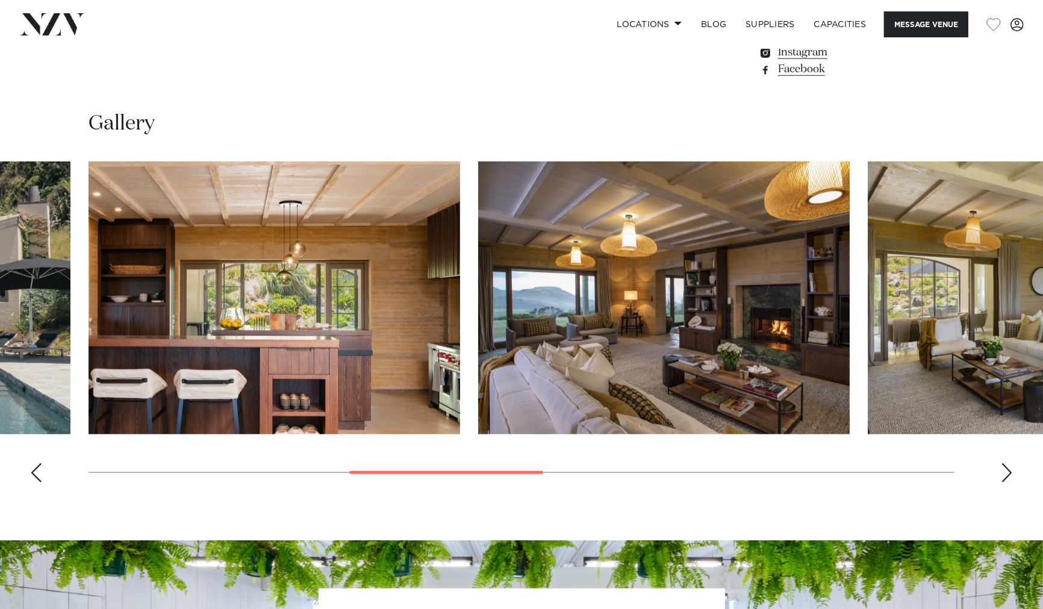
click at [1006, 468] on div "Next slide" at bounding box center [1007, 472] width 12 height 19
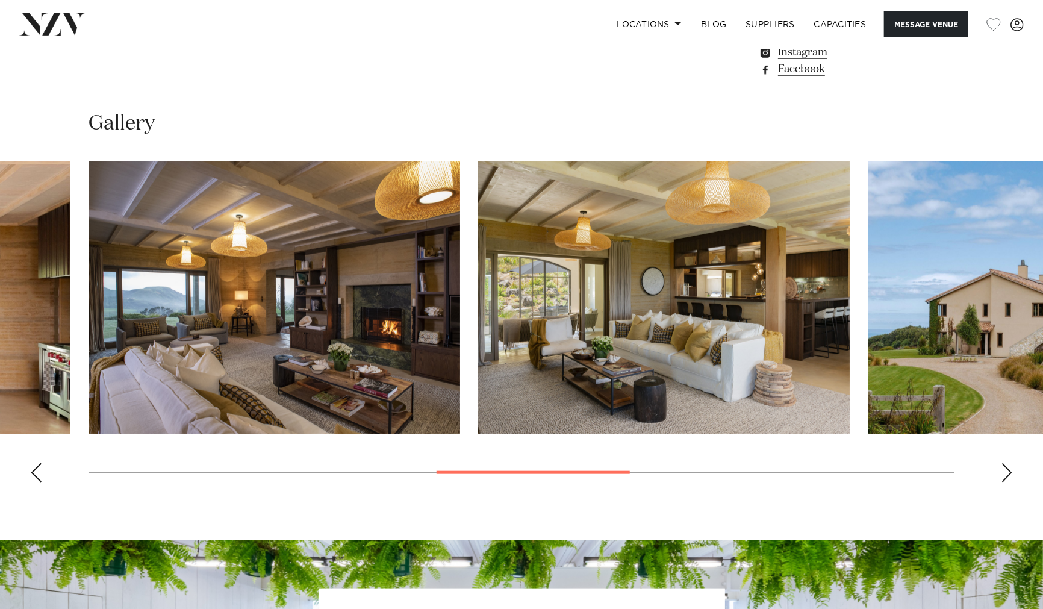
click at [1006, 468] on div "Next slide" at bounding box center [1007, 472] width 12 height 19
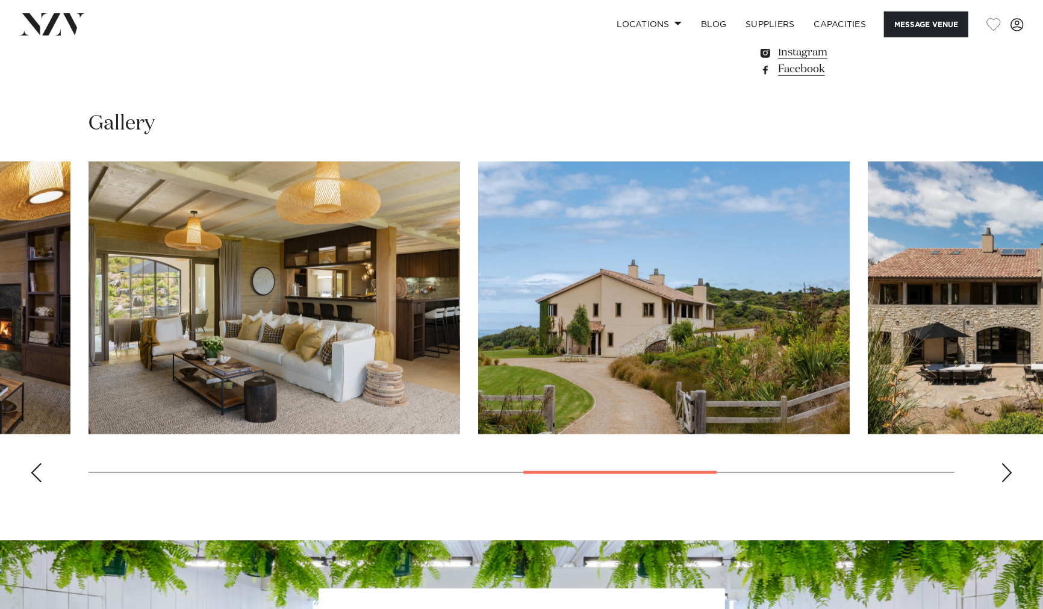
click at [1006, 468] on div "Next slide" at bounding box center [1007, 472] width 12 height 19
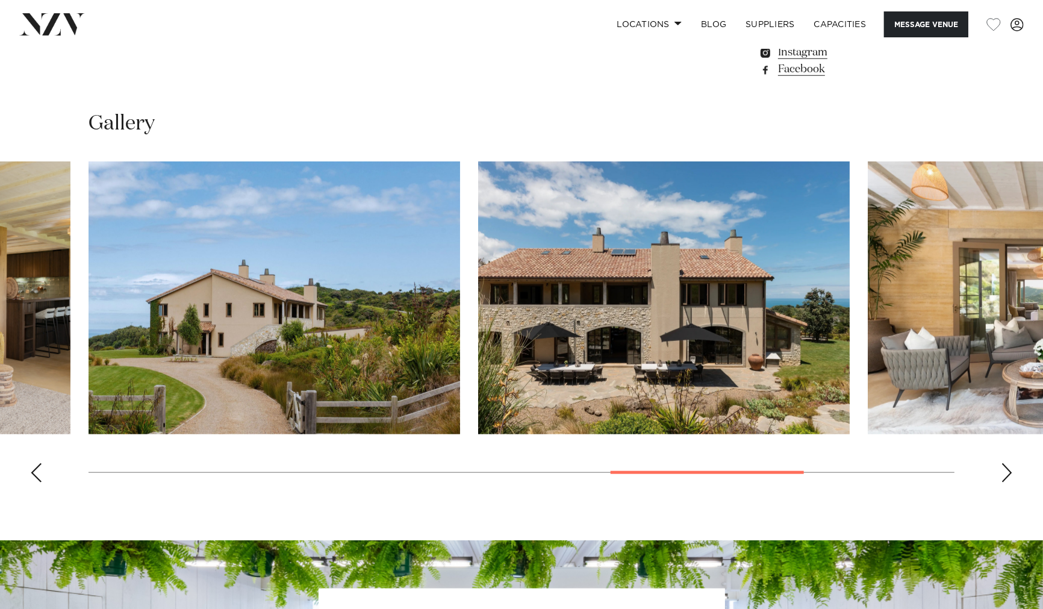
click at [1006, 468] on div "Next slide" at bounding box center [1007, 472] width 12 height 19
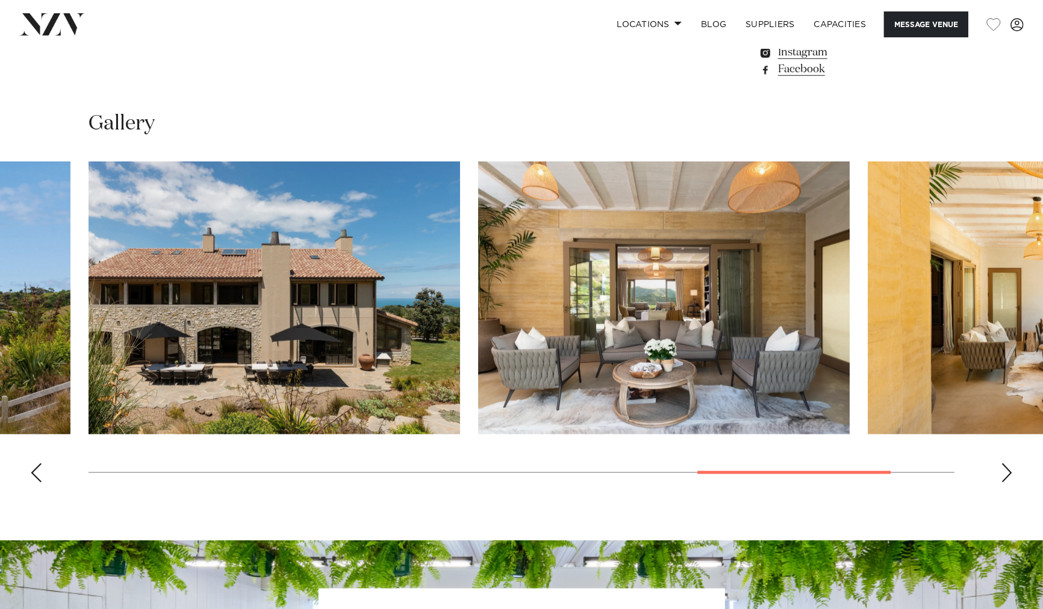
click at [1006, 468] on div "Next slide" at bounding box center [1007, 472] width 12 height 19
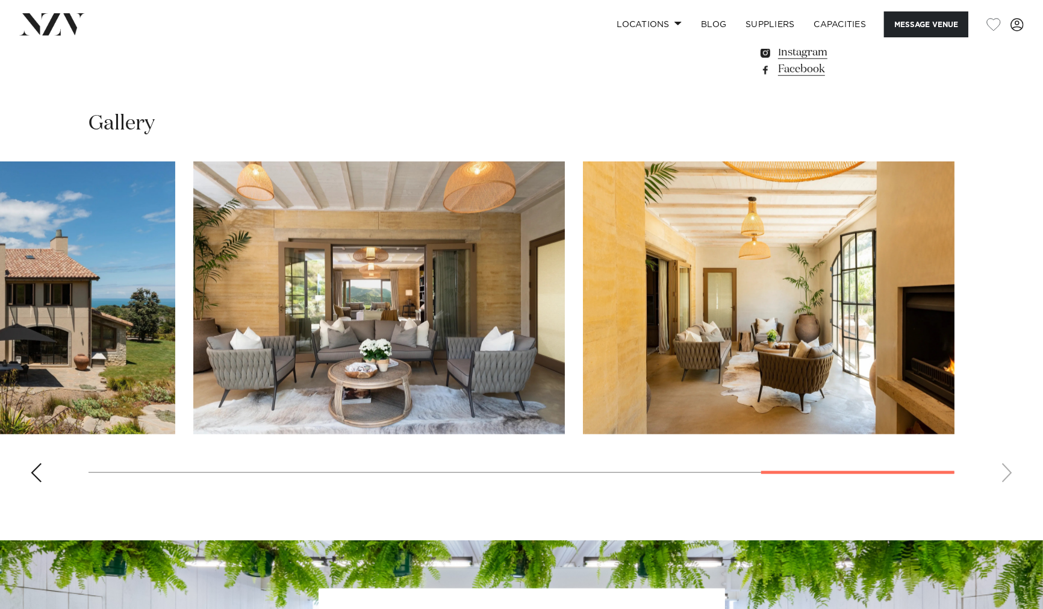
click at [1006, 468] on swiper-container at bounding box center [521, 326] width 1043 height 331
click at [35, 472] on div "Previous slide" at bounding box center [36, 472] width 12 height 19
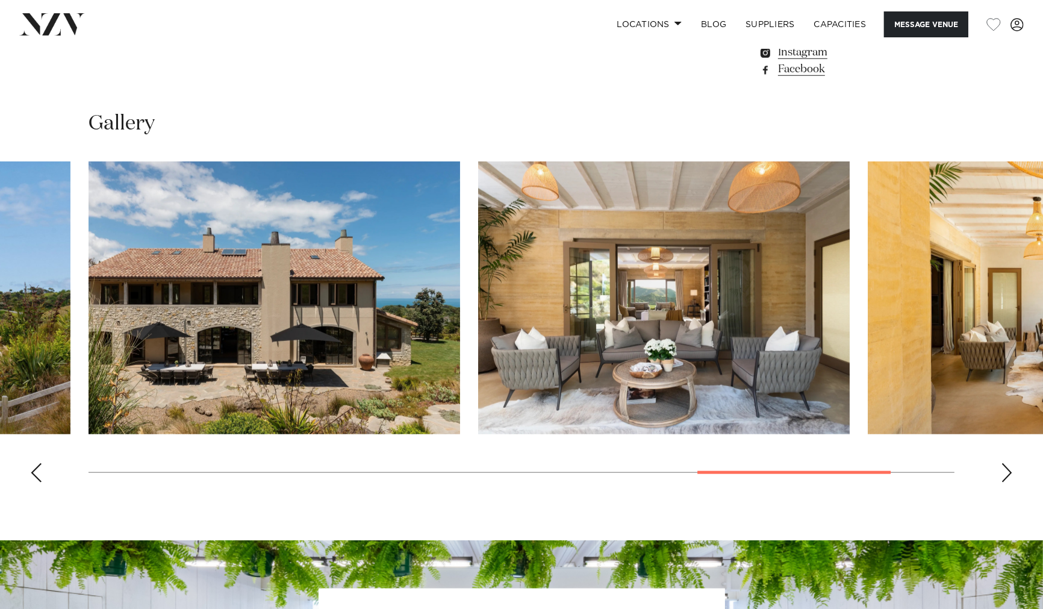
click at [36, 472] on div "Previous slide" at bounding box center [36, 472] width 12 height 19
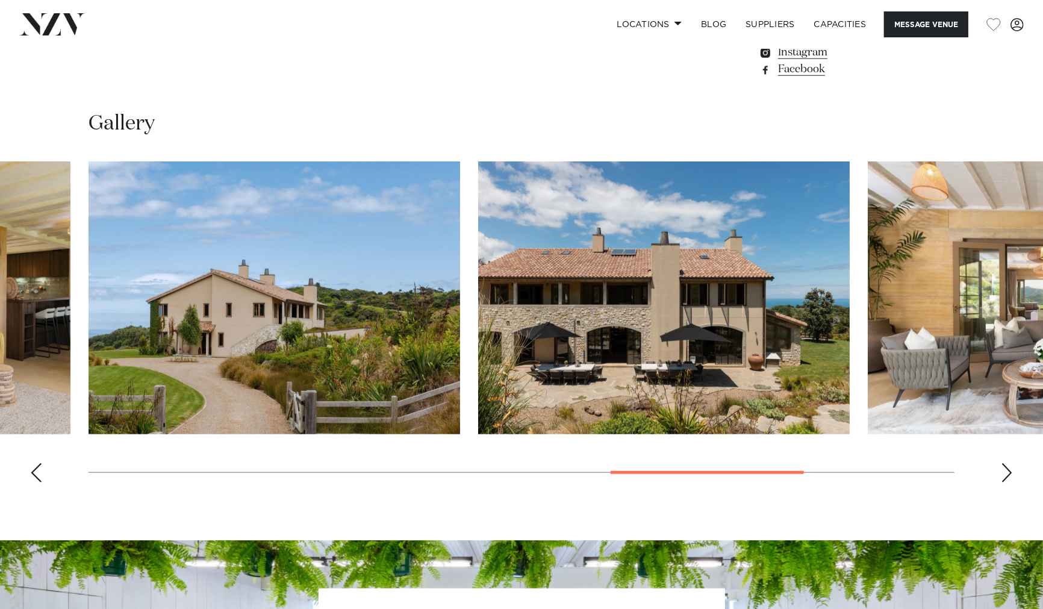
click at [37, 472] on div "Previous slide" at bounding box center [36, 472] width 12 height 19
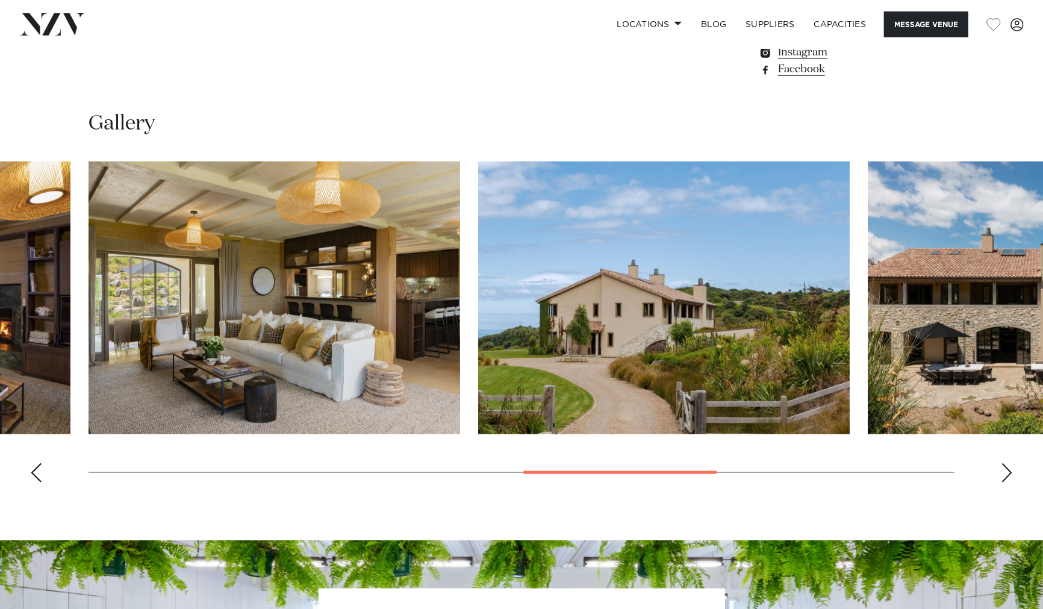
click at [37, 472] on div "Previous slide" at bounding box center [36, 472] width 12 height 19
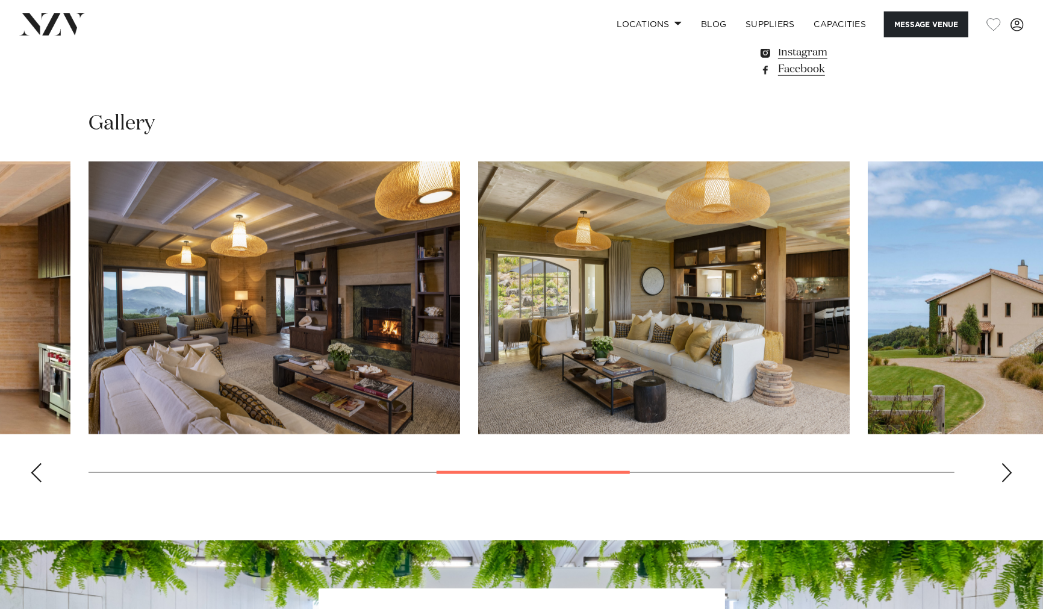
click at [39, 472] on div "Previous slide" at bounding box center [36, 472] width 12 height 19
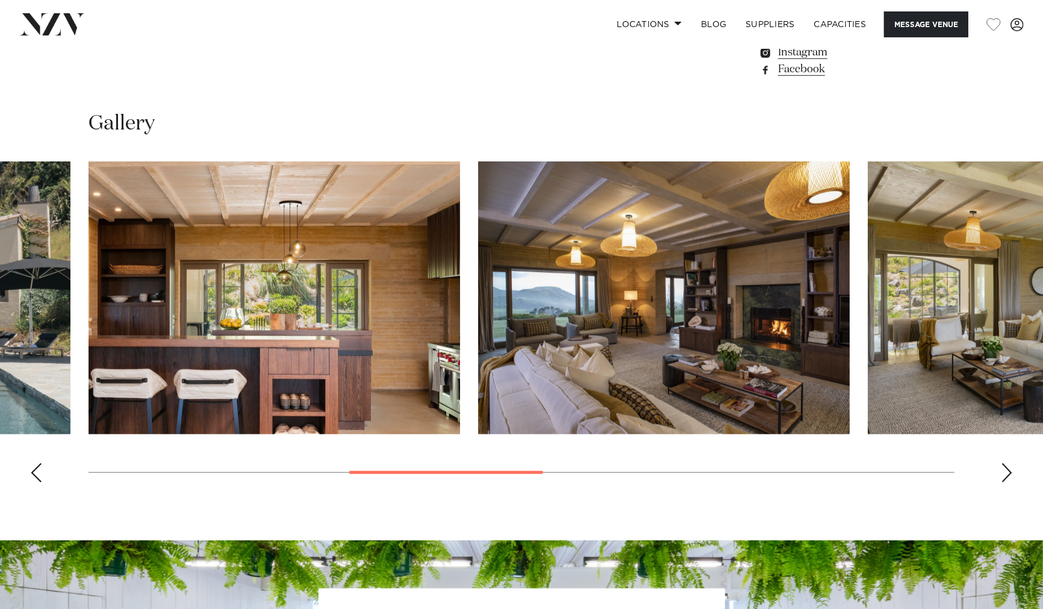
click at [39, 472] on div "Previous slide" at bounding box center [36, 472] width 12 height 19
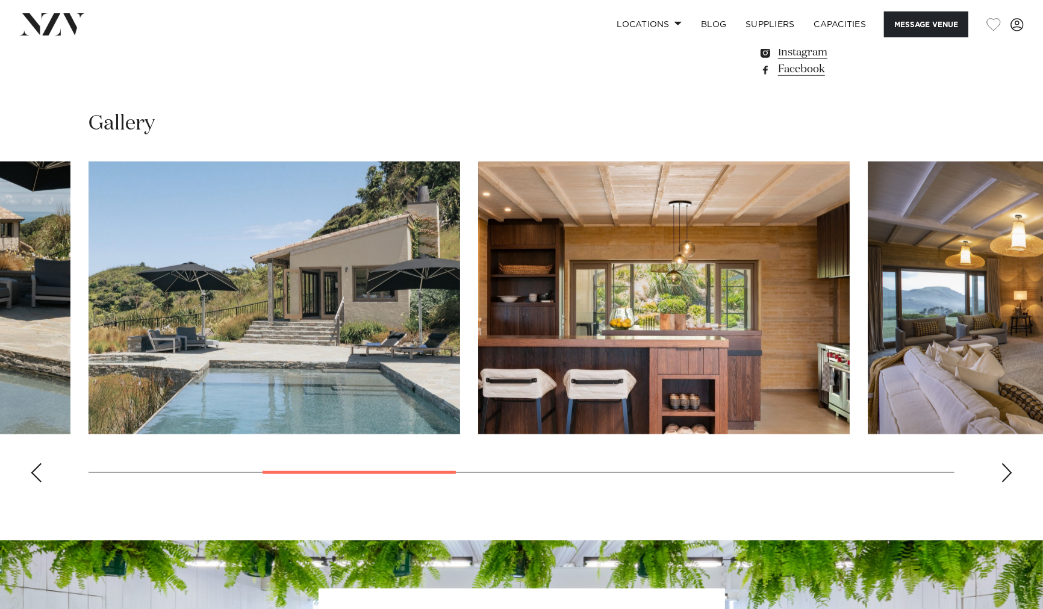
click at [39, 472] on div "Previous slide" at bounding box center [36, 472] width 12 height 19
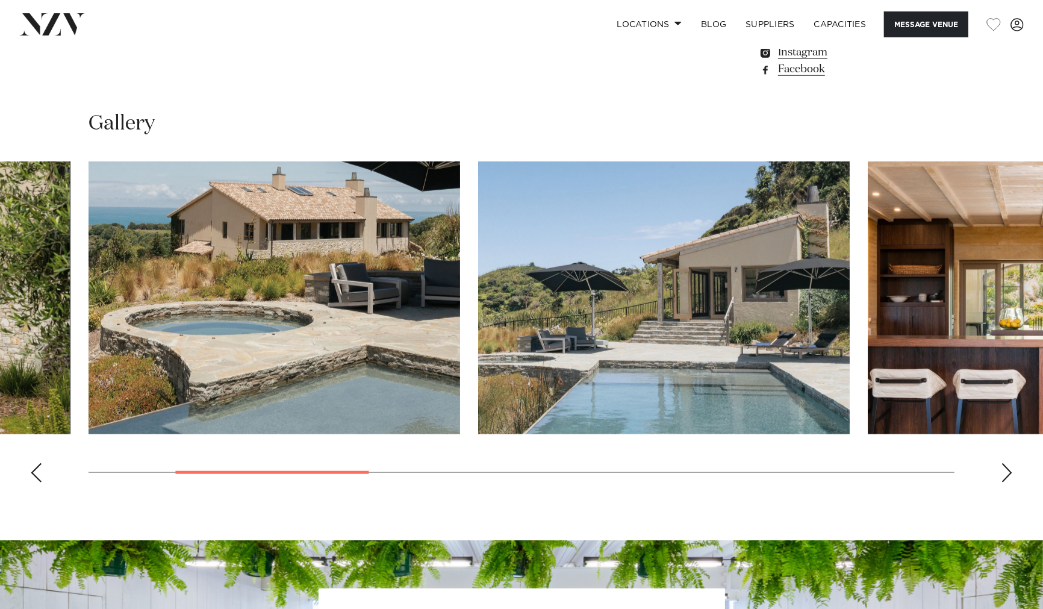
click at [39, 472] on div "Previous slide" at bounding box center [36, 472] width 12 height 19
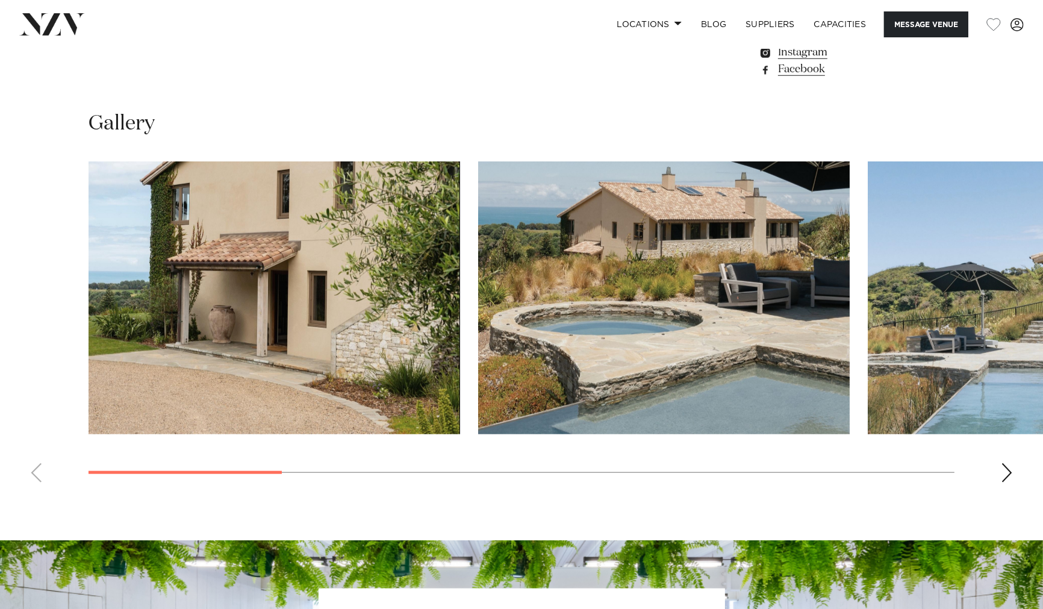
click at [1003, 468] on div "Next slide" at bounding box center [1007, 472] width 12 height 19
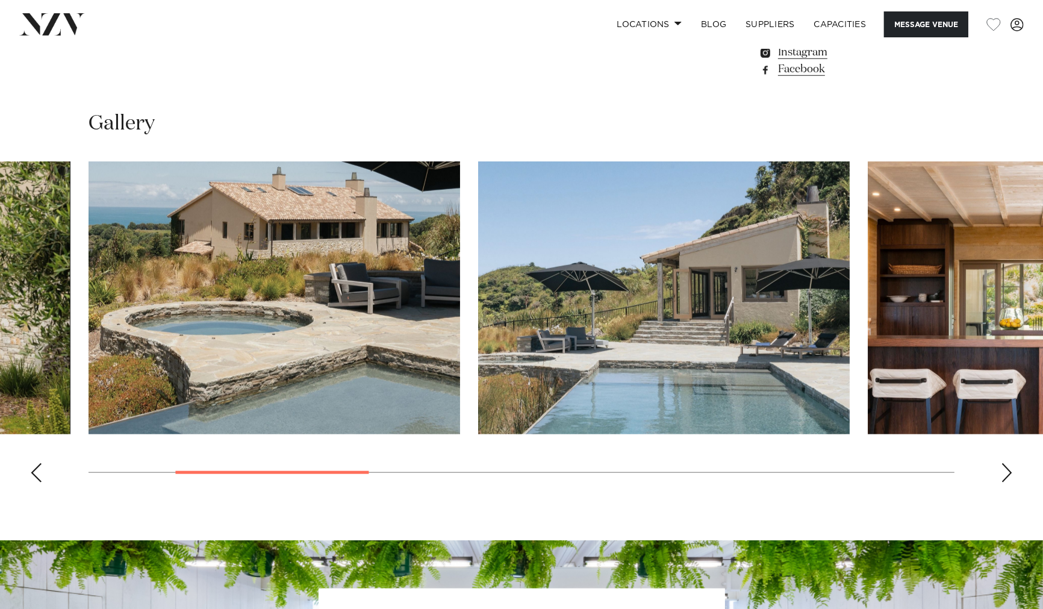
click at [1003, 468] on div "Next slide" at bounding box center [1007, 472] width 12 height 19
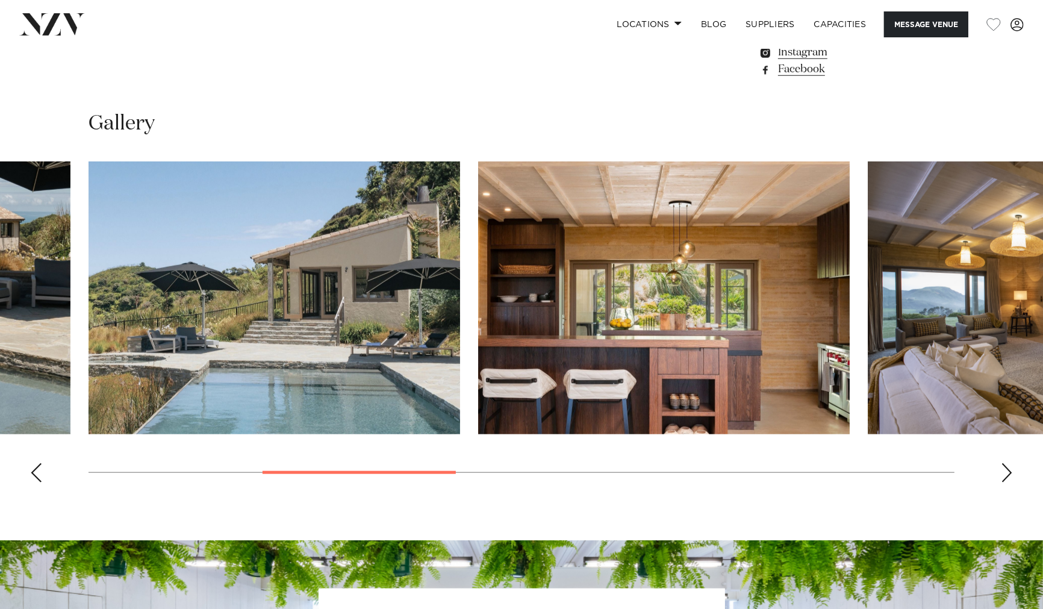
click at [1003, 468] on div "Next slide" at bounding box center [1007, 472] width 12 height 19
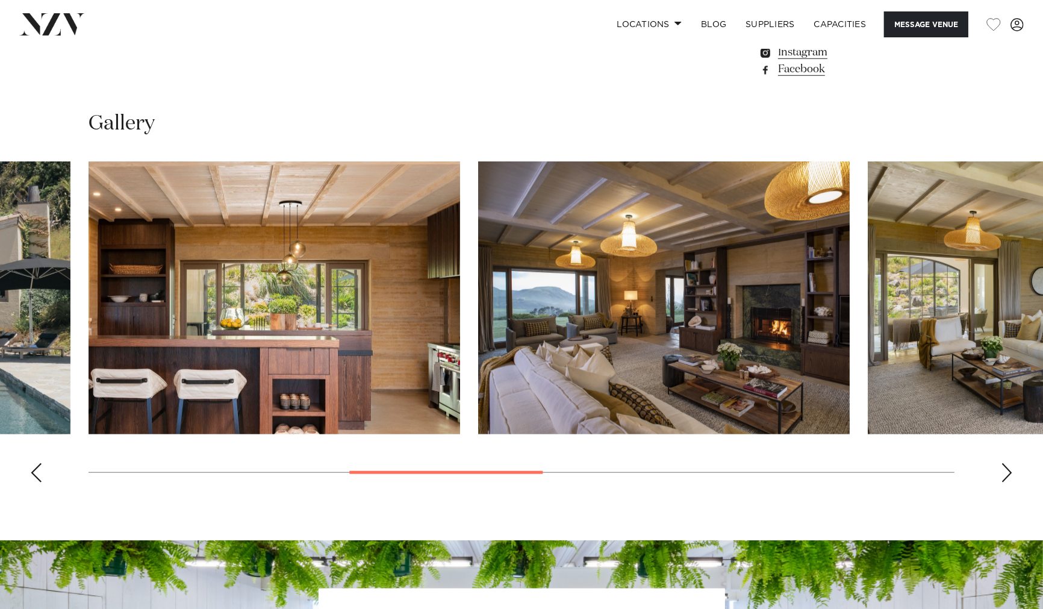
click at [1003, 468] on div "Next slide" at bounding box center [1007, 472] width 12 height 19
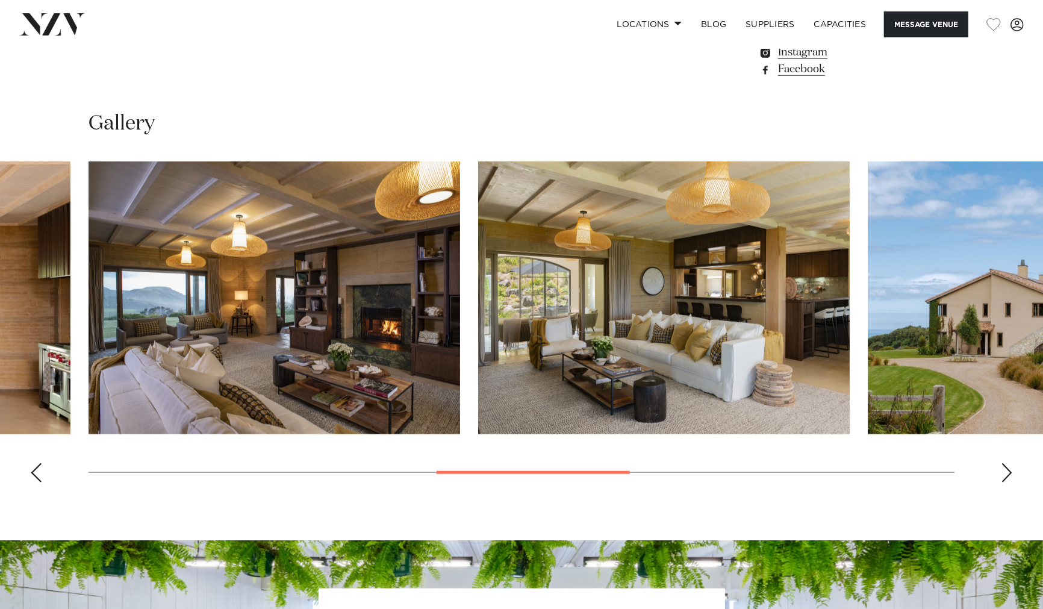
click at [1003, 468] on div "Next slide" at bounding box center [1007, 472] width 12 height 19
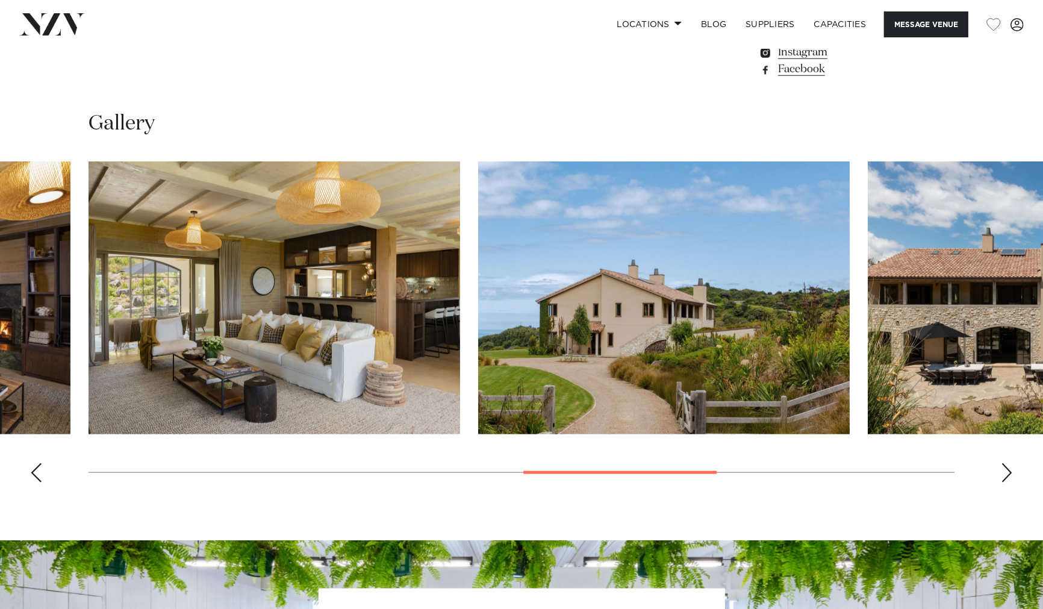
click at [1003, 468] on div "Next slide" at bounding box center [1007, 472] width 12 height 19
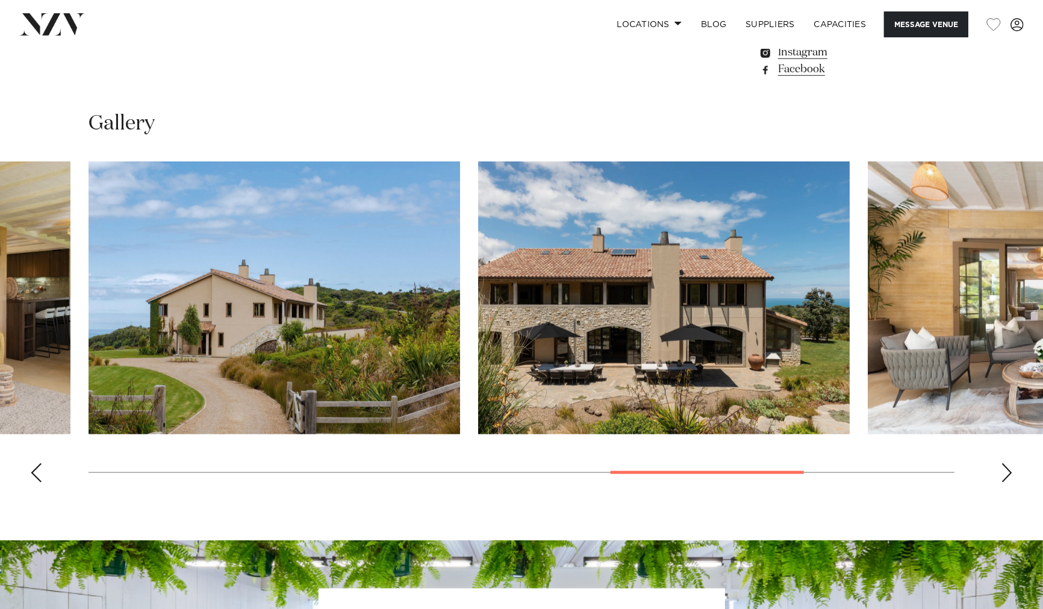
click at [1003, 468] on div "Next slide" at bounding box center [1007, 472] width 12 height 19
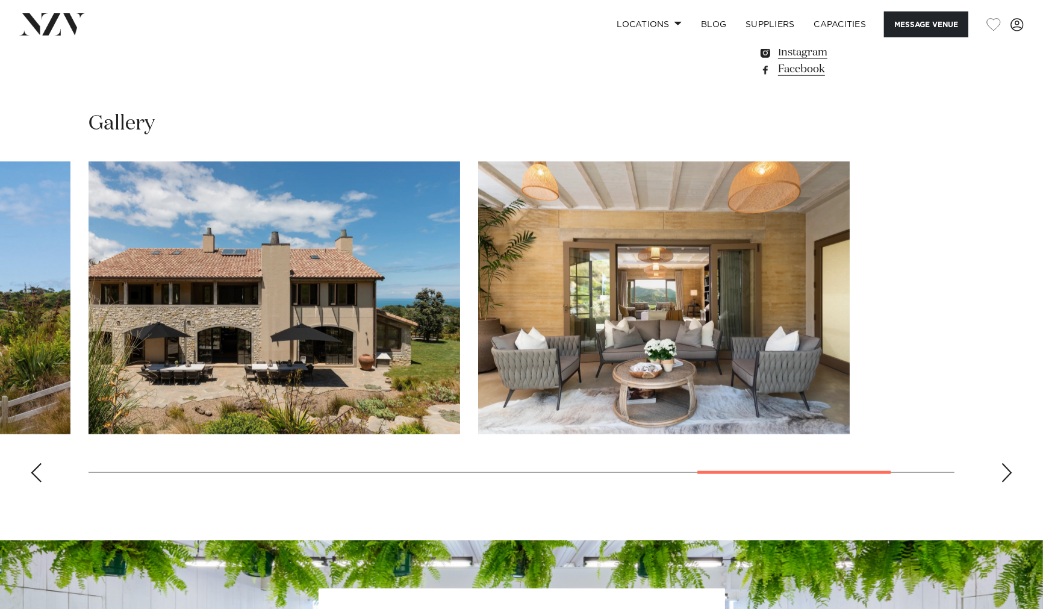
click at [1003, 468] on div "Next slide" at bounding box center [1007, 472] width 12 height 19
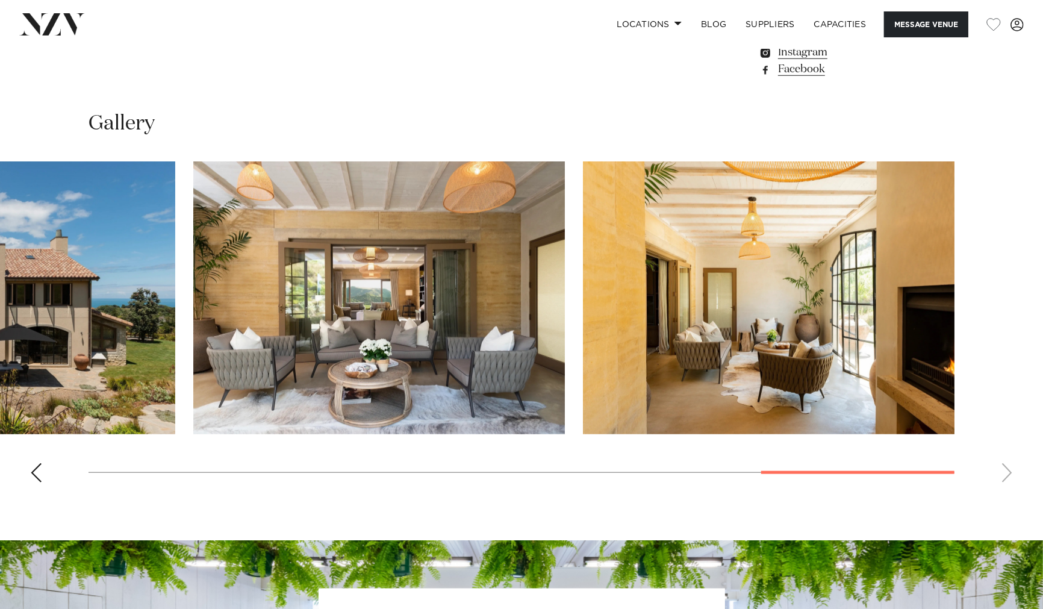
click at [1003, 468] on swiper-container at bounding box center [521, 326] width 1043 height 331
click at [38, 473] on div "Previous slide" at bounding box center [36, 472] width 12 height 19
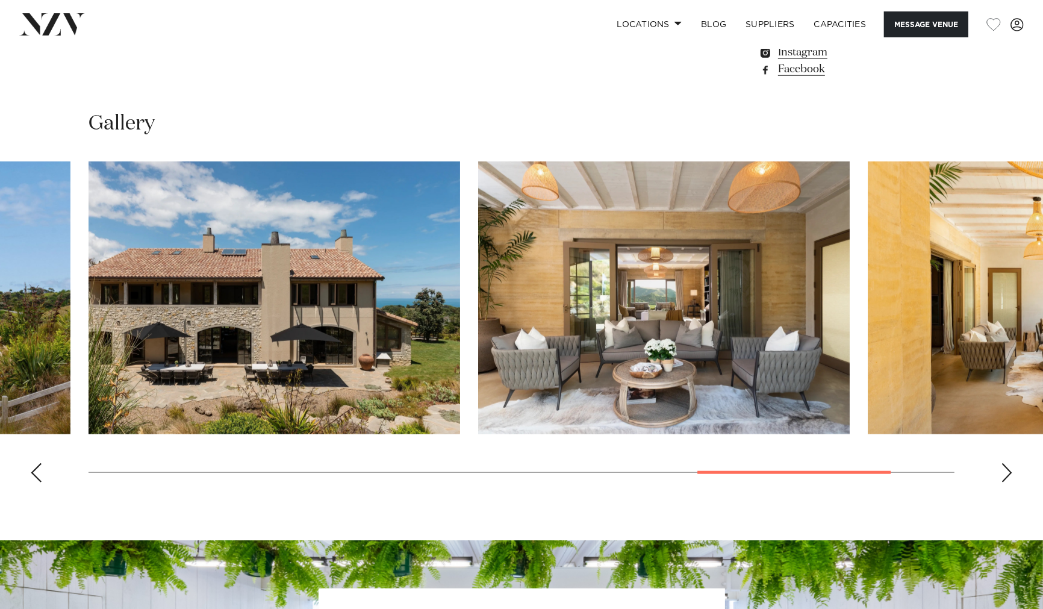
click at [38, 473] on div "Previous slide" at bounding box center [36, 472] width 12 height 19
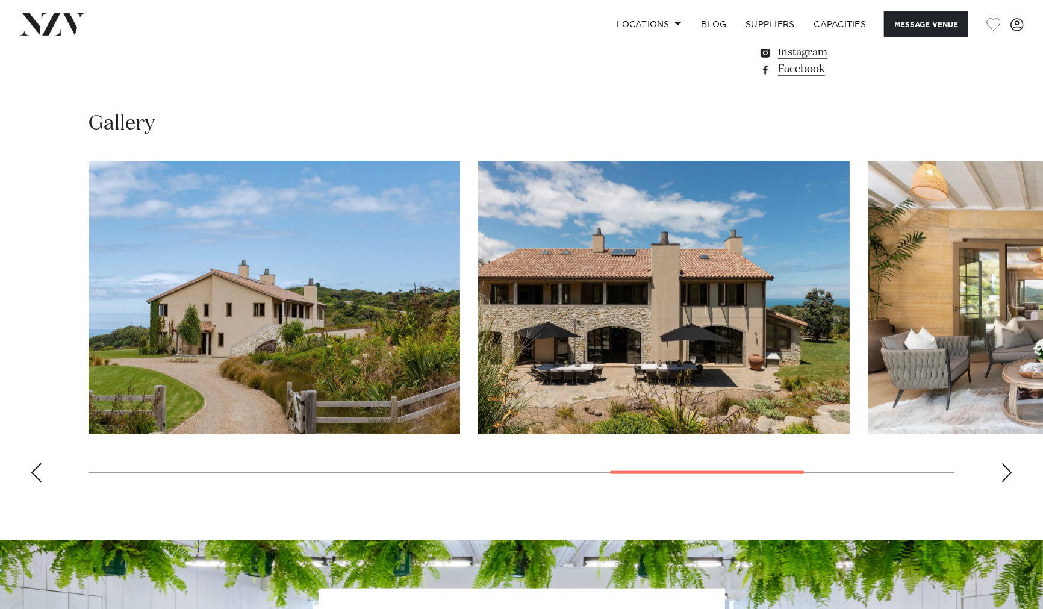
click at [38, 472] on div "Previous slide" at bounding box center [36, 472] width 12 height 19
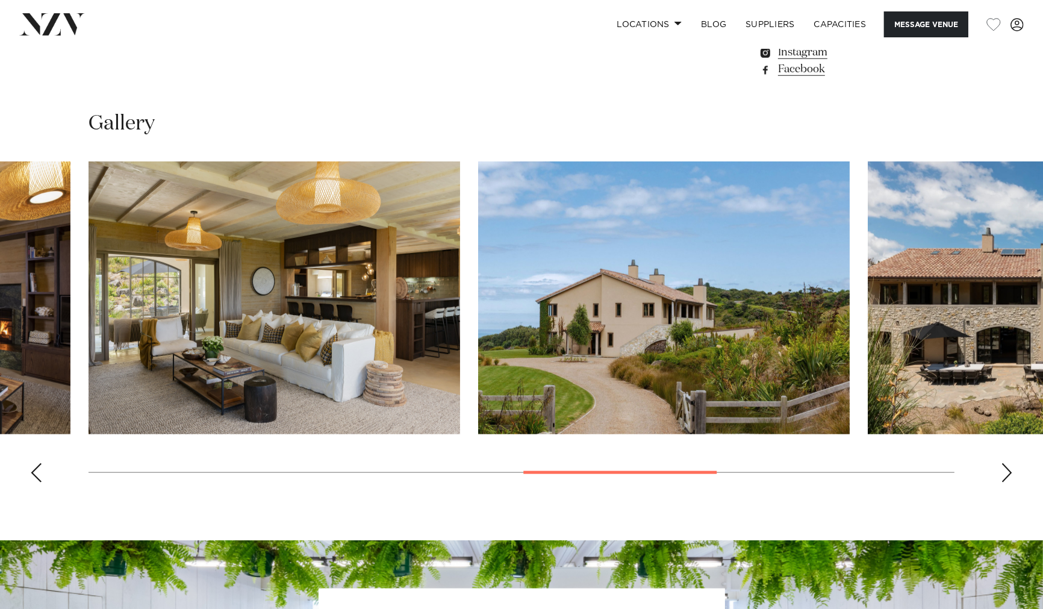
click at [1004, 475] on div "Next slide" at bounding box center [1007, 472] width 12 height 19
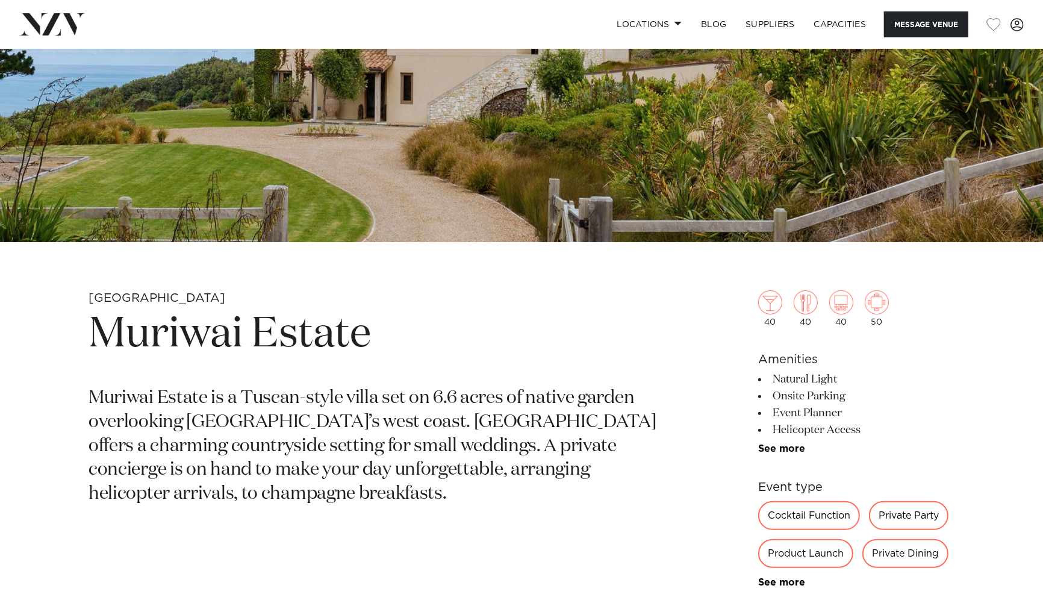
scroll to position [334, 0]
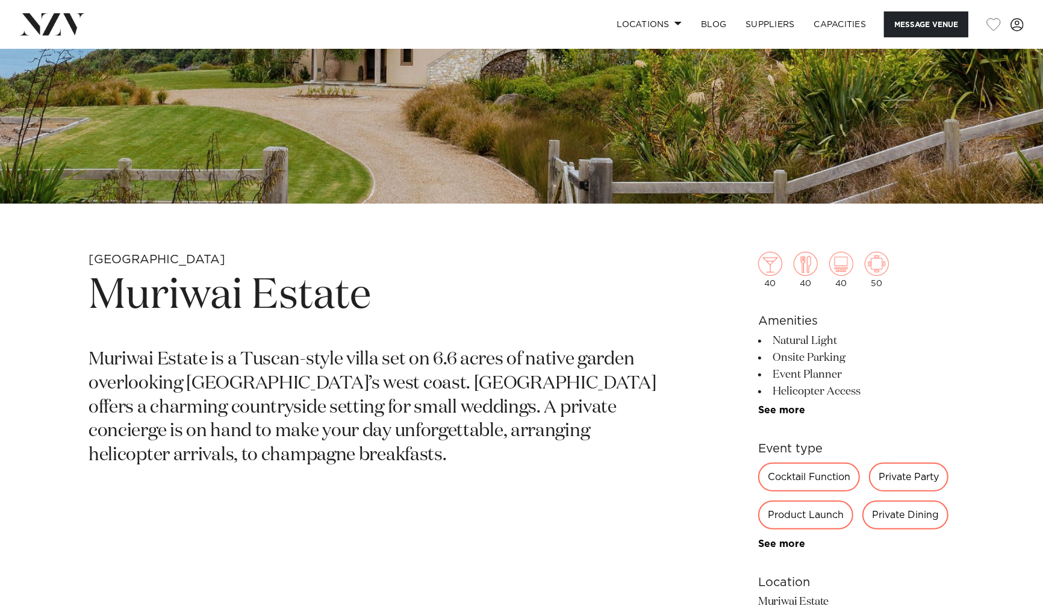
click at [257, 405] on p "Muriwai Estate is a Tuscan-style villa set on 6.6 acres of native garden overlo…" at bounding box center [381, 408] width 584 height 120
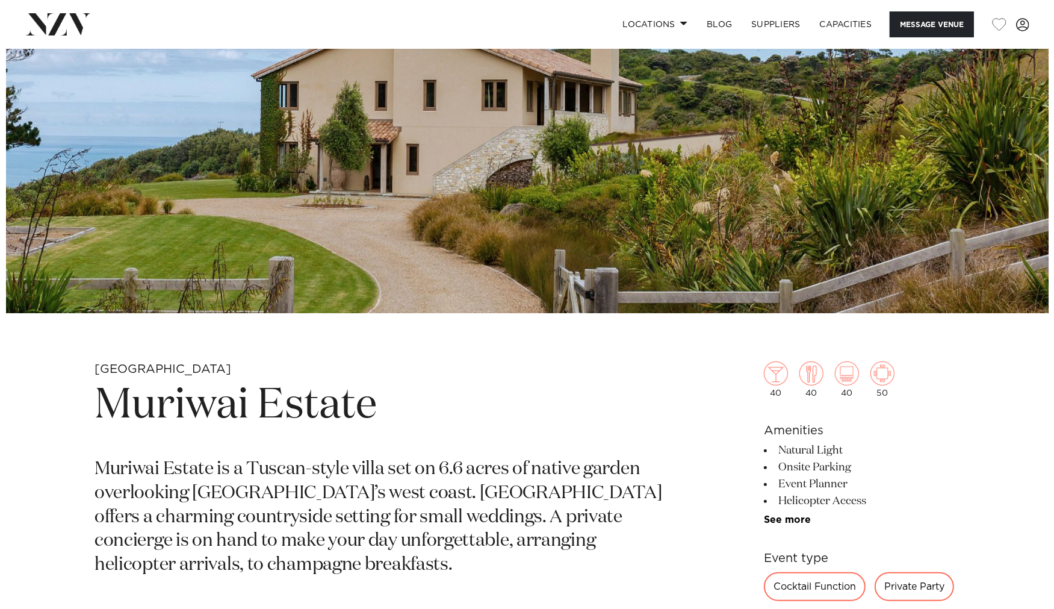
scroll to position [0, 0]
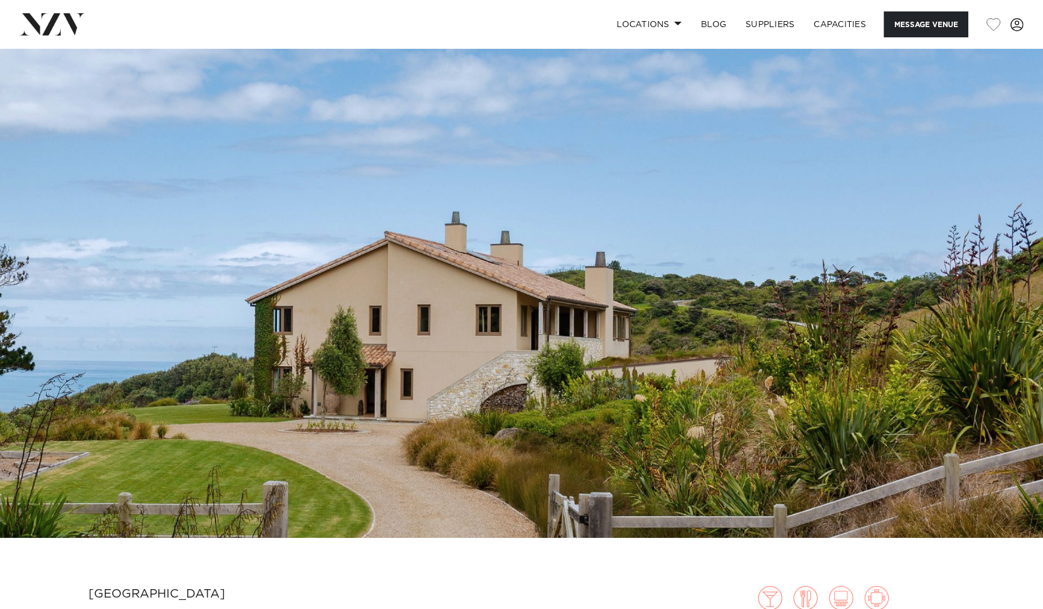
click at [449, 447] on img at bounding box center [521, 293] width 1043 height 489
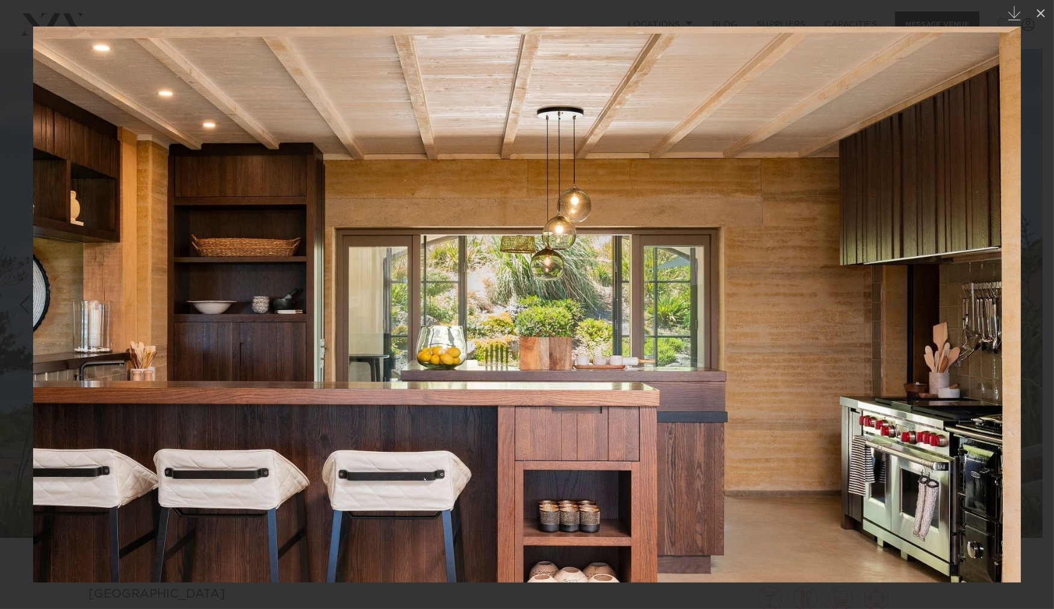
drag, startPoint x: 553, startPoint y: 55, endPoint x: 561, endPoint y: 71, distance: 18.0
click at [553, 55] on img at bounding box center [527, 304] width 988 height 556
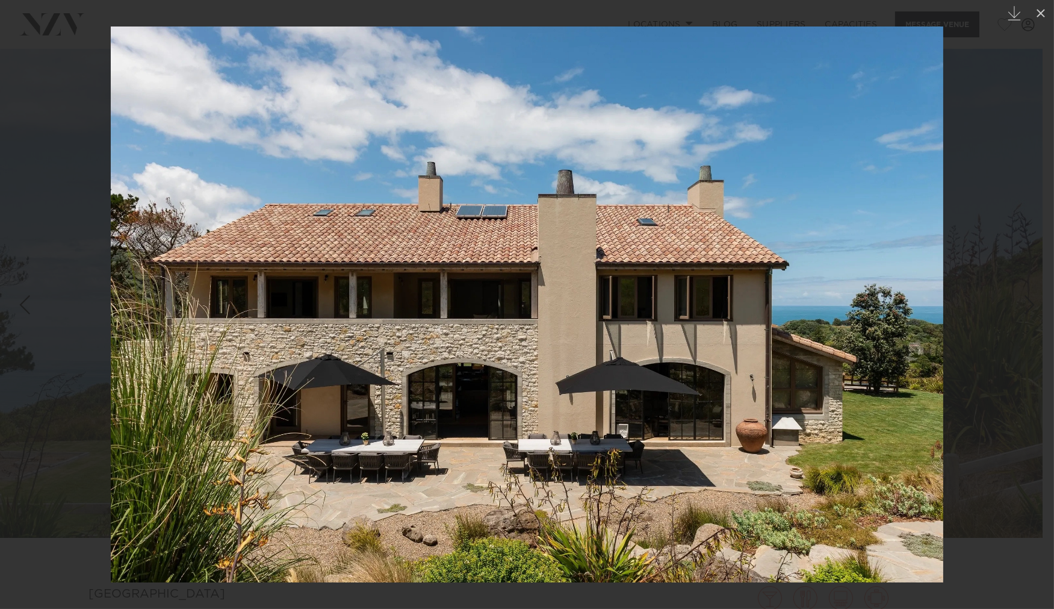
click at [832, 231] on img at bounding box center [527, 304] width 833 height 556
click at [379, 158] on img at bounding box center [527, 304] width 833 height 556
